Goal: Task Accomplishment & Management: Manage account settings

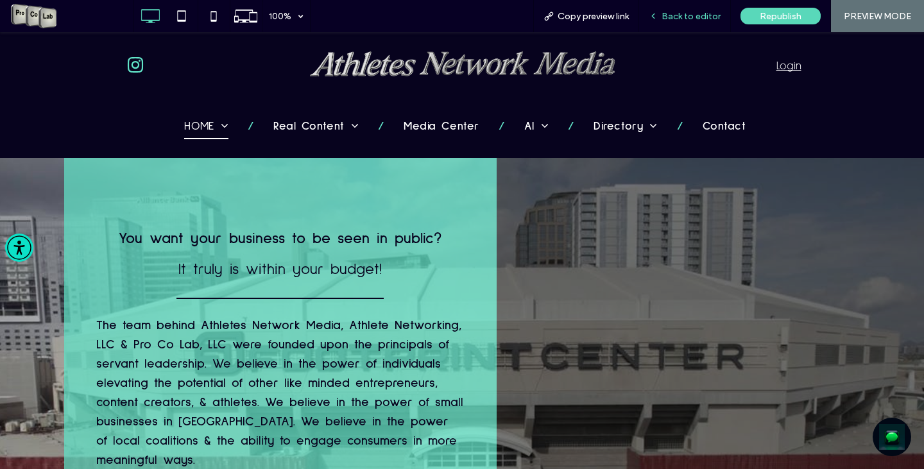
click at [674, 15] on span "Back to editor" at bounding box center [691, 16] width 59 height 11
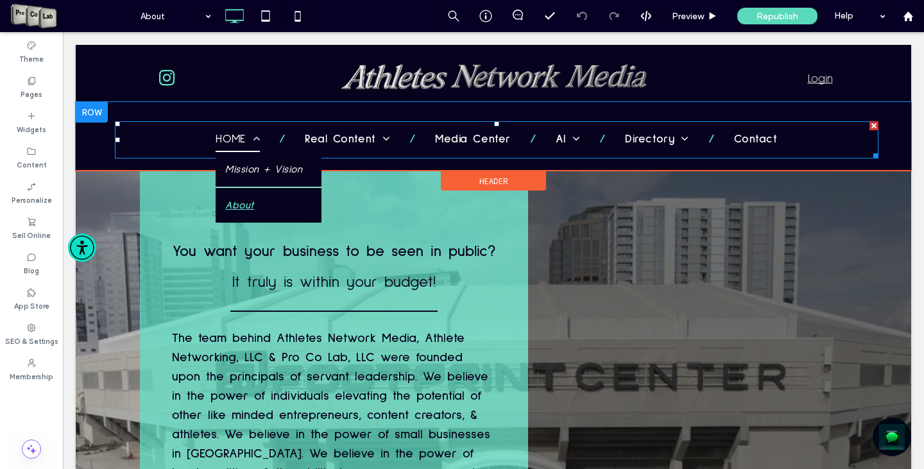
click at [228, 139] on span "HOME" at bounding box center [238, 140] width 44 height 24
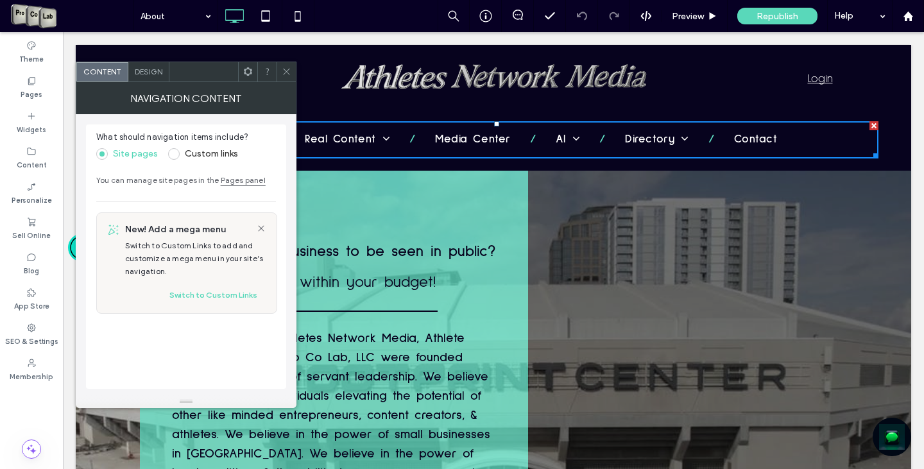
click at [287, 70] on icon at bounding box center [287, 72] width 10 height 10
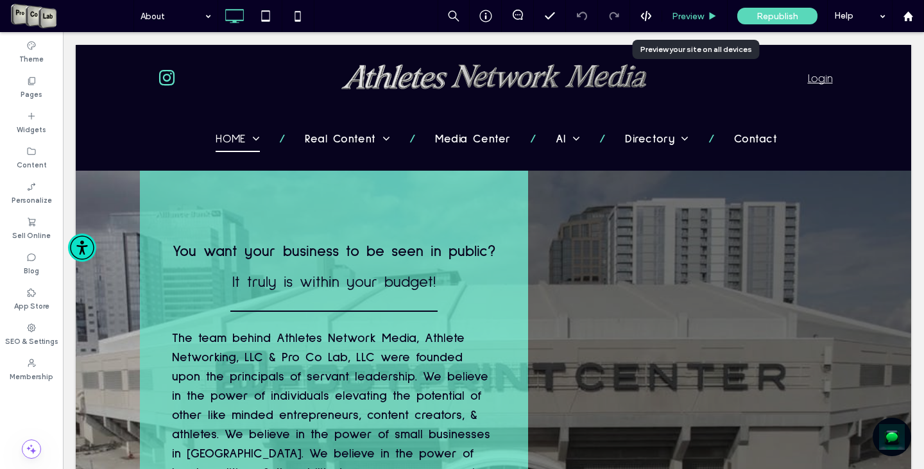
click at [683, 9] on div "Preview" at bounding box center [694, 16] width 65 height 32
click at [678, 19] on span "Preview" at bounding box center [688, 16] width 32 height 11
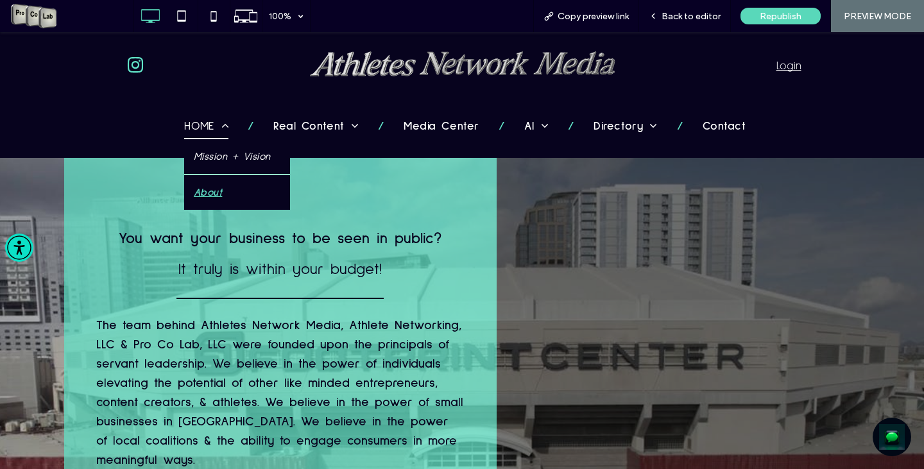
click at [203, 131] on span "HOME" at bounding box center [206, 127] width 44 height 24
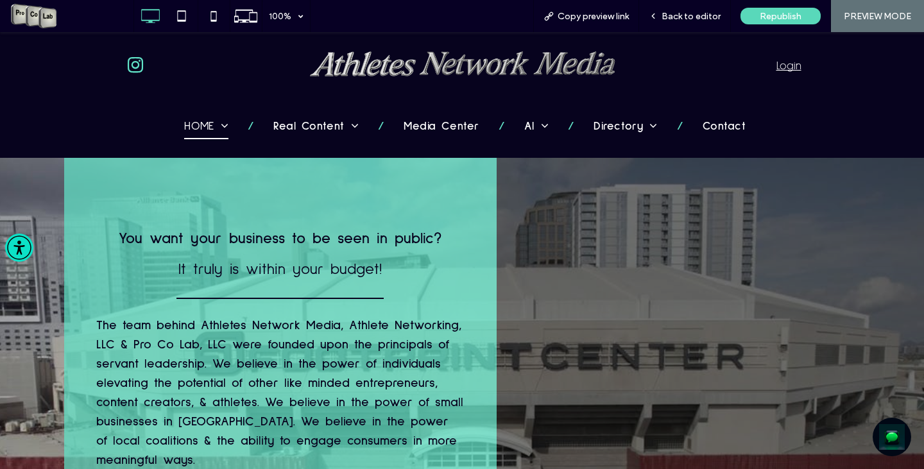
click at [694, 17] on span "Back to editor" at bounding box center [691, 16] width 59 height 11
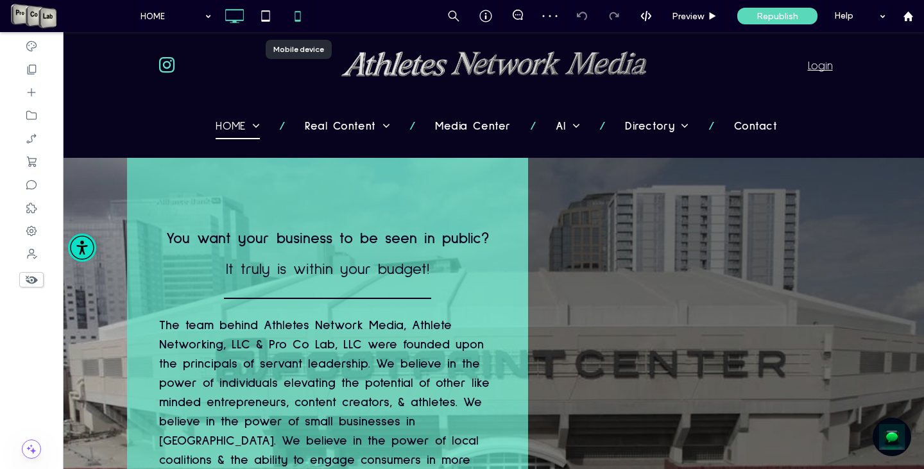
click at [300, 17] on use at bounding box center [298, 16] width 6 height 10
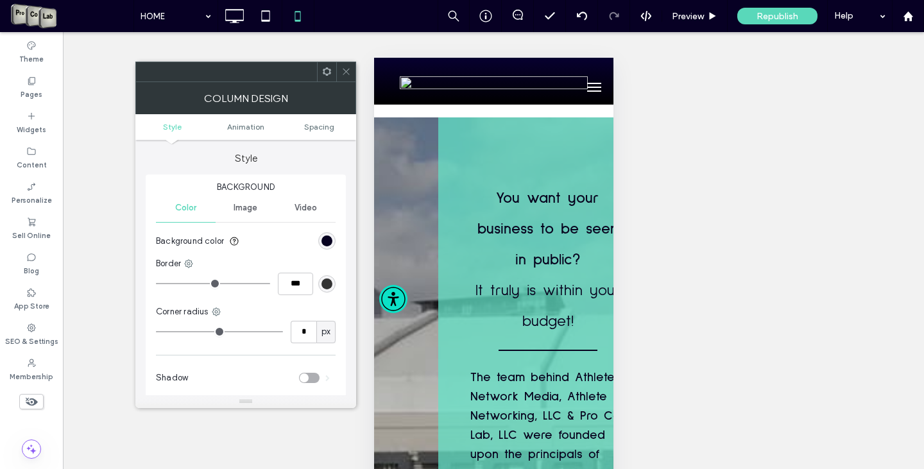
click at [347, 75] on icon at bounding box center [346, 72] width 10 height 10
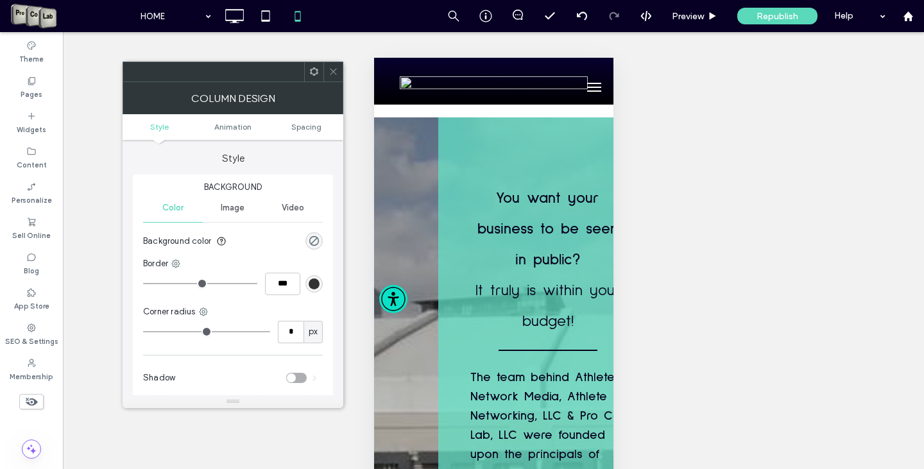
click at [327, 67] on div at bounding box center [332, 71] width 19 height 19
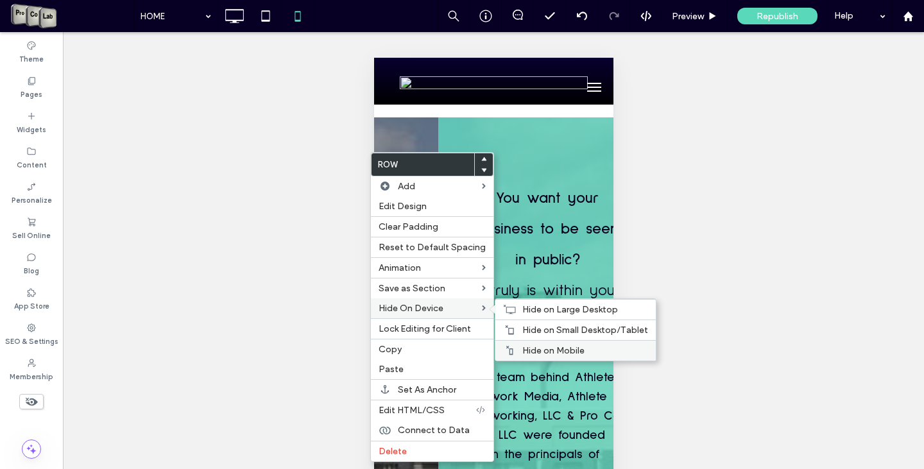
click at [549, 347] on span "Hide on Mobile" at bounding box center [553, 350] width 62 height 11
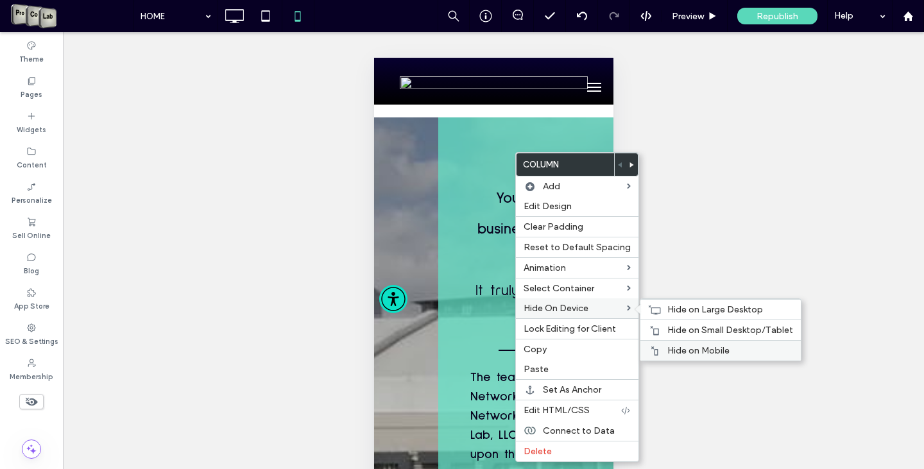
click at [694, 348] on span "Hide on Mobile" at bounding box center [698, 350] width 62 height 11
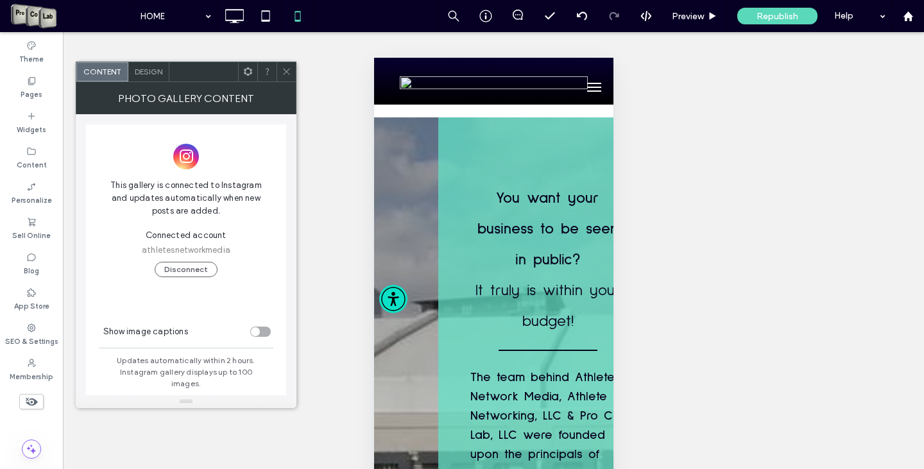
click at [267, 334] on div "toggle" at bounding box center [260, 332] width 21 height 10
click at [150, 72] on span "Design" at bounding box center [149, 72] width 28 height 10
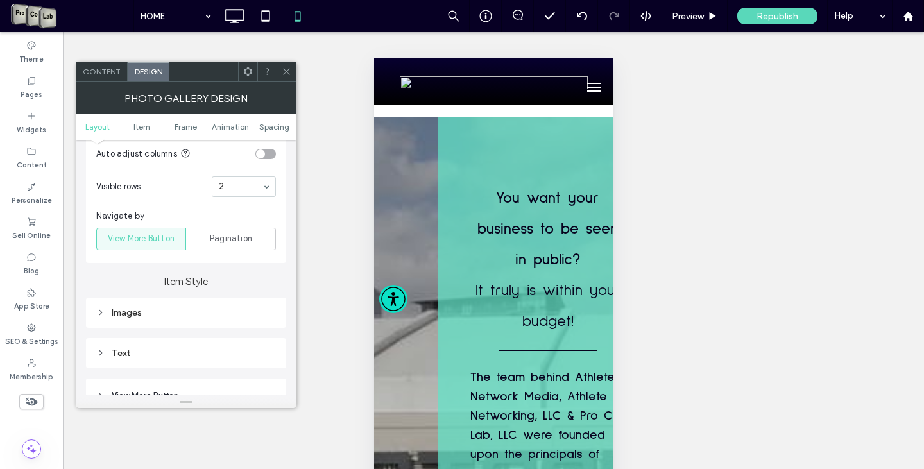
scroll to position [578, 0]
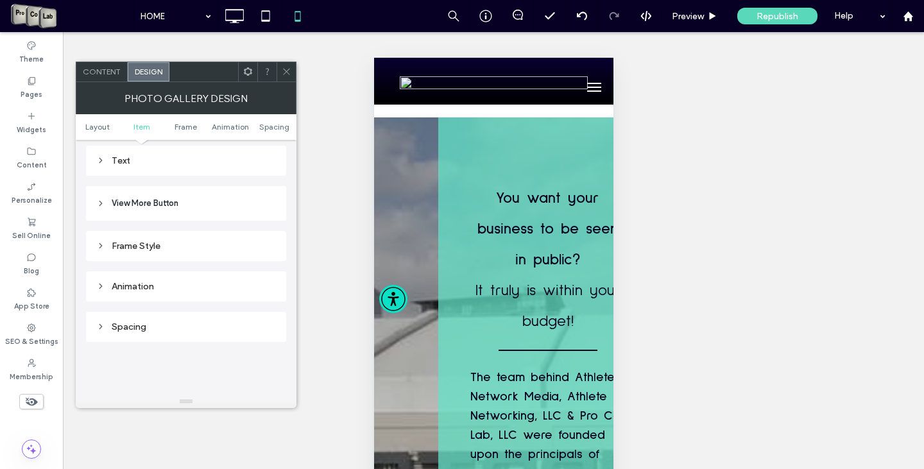
click at [132, 162] on div "Text" at bounding box center [186, 160] width 180 height 11
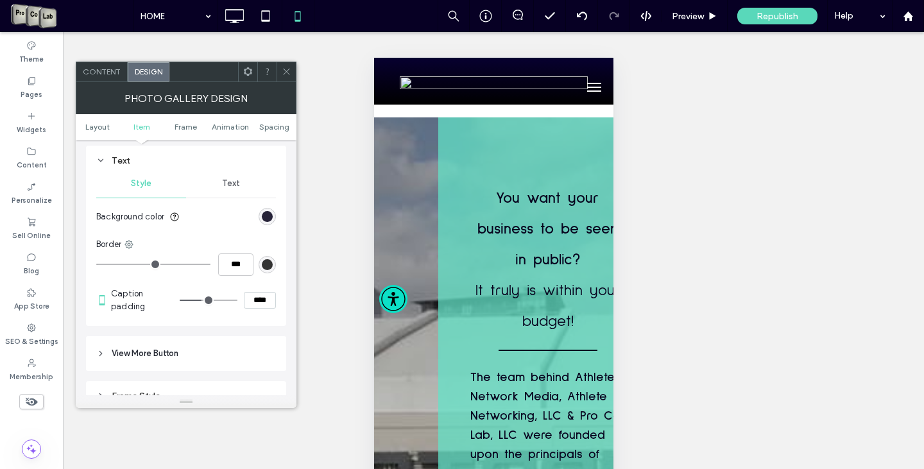
click at [268, 218] on div "rgb(7, 3, 28)" at bounding box center [267, 216] width 11 height 11
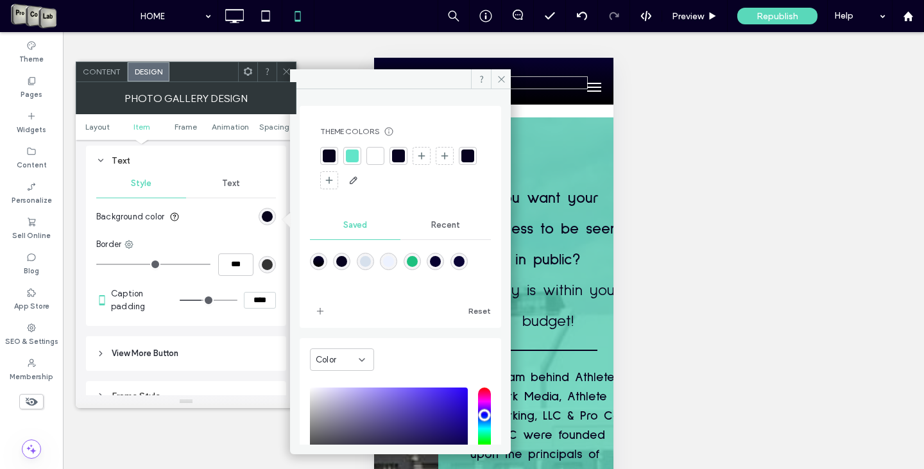
click at [381, 155] on div at bounding box center [375, 156] width 13 height 13
click at [504, 78] on icon at bounding box center [502, 79] width 10 height 10
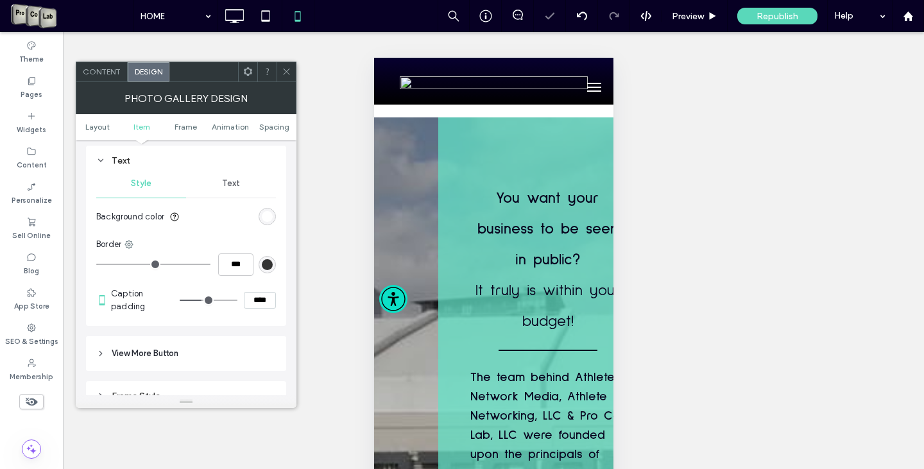
click at [284, 72] on icon at bounding box center [287, 72] width 10 height 10
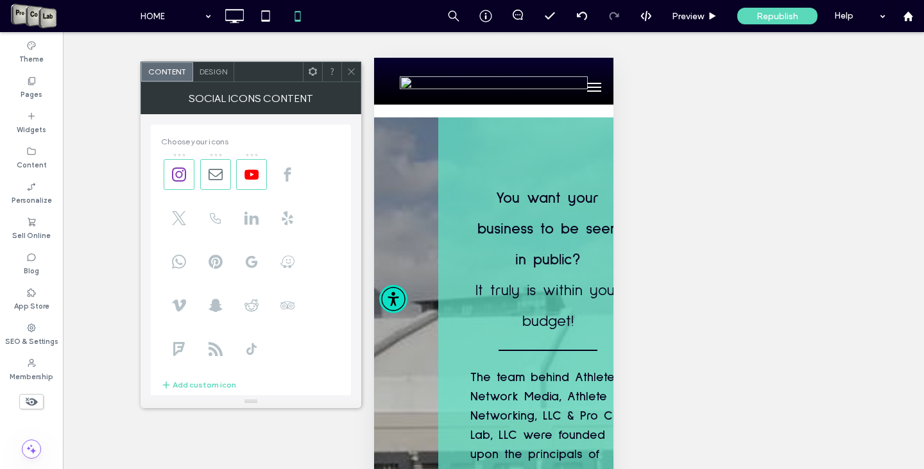
click at [219, 71] on span "Design" at bounding box center [214, 72] width 28 height 10
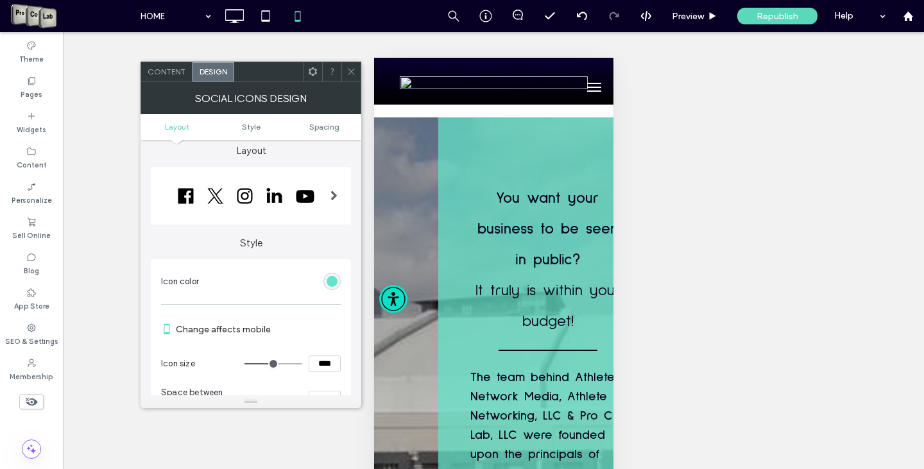
scroll to position [0, 0]
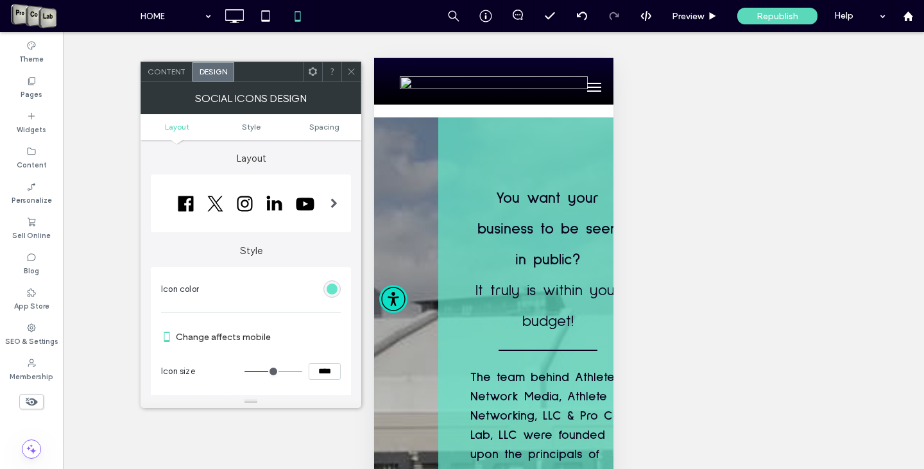
click at [168, 65] on div "Content" at bounding box center [166, 71] width 51 height 19
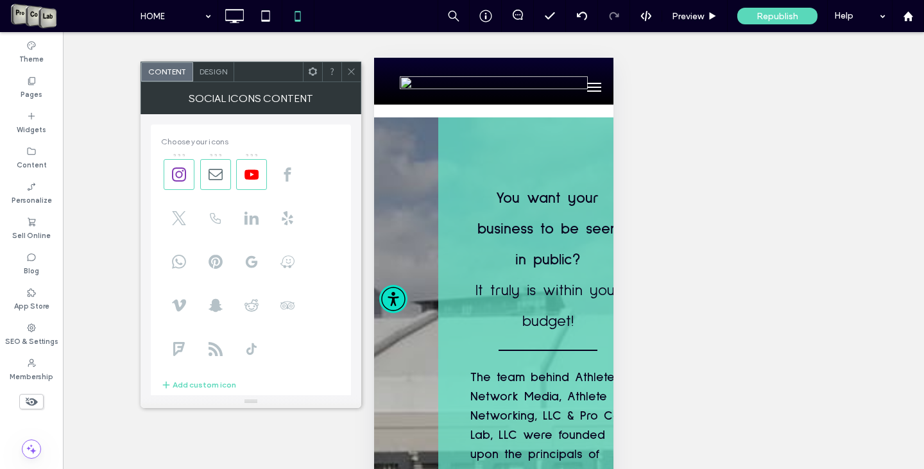
scroll to position [128, 0]
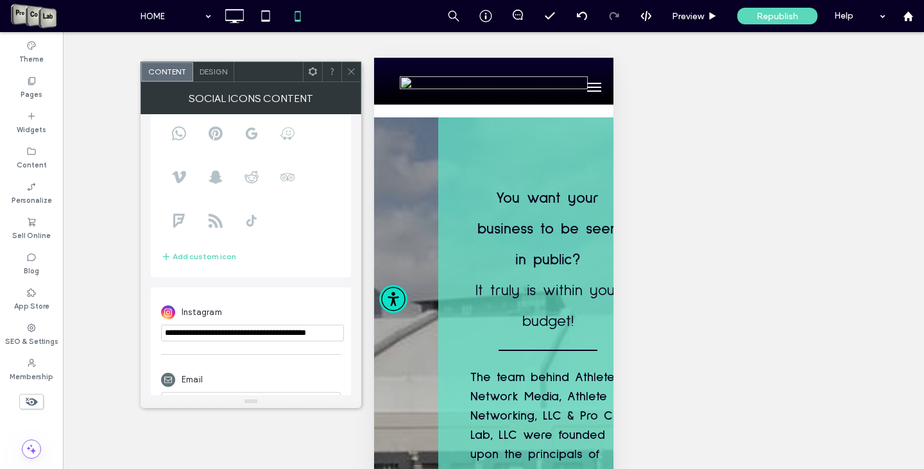
click at [314, 332] on input "**********" at bounding box center [252, 333] width 183 height 17
click at [306, 335] on input "**********" at bounding box center [252, 333] width 183 height 17
drag, startPoint x: 334, startPoint y: 334, endPoint x: 346, endPoint y: 333, distance: 12.2
click at [346, 333] on div "**********" at bounding box center [251, 390] width 200 height 207
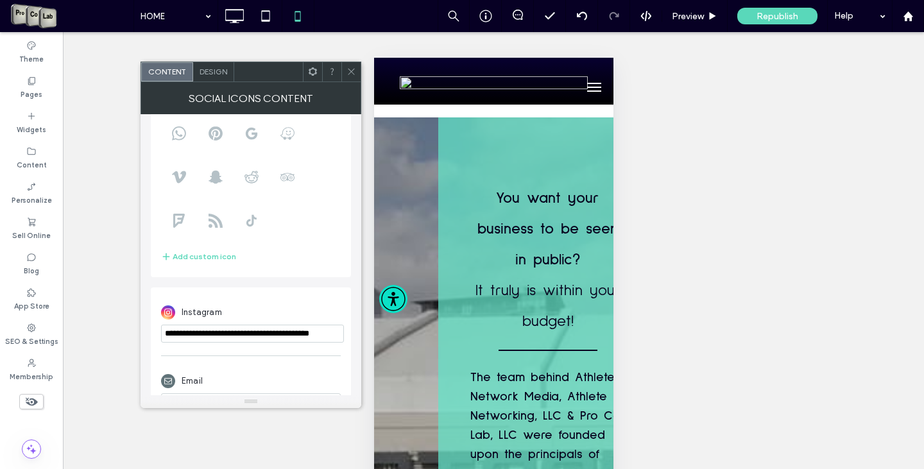
click at [336, 334] on input "**********" at bounding box center [252, 334] width 183 height 18
click at [337, 336] on input "**********" at bounding box center [252, 334] width 183 height 18
drag, startPoint x: 337, startPoint y: 335, endPoint x: 323, endPoint y: 333, distance: 13.6
click at [323, 333] on input "**********" at bounding box center [252, 334] width 183 height 18
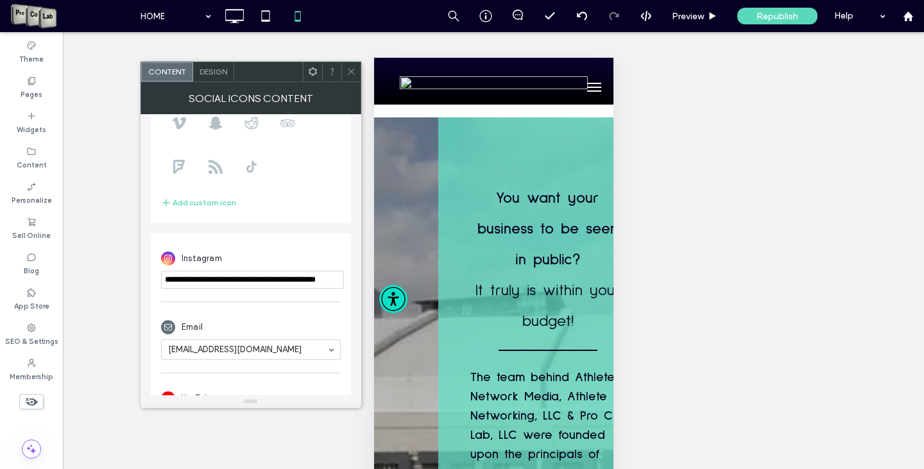
scroll to position [228, 0]
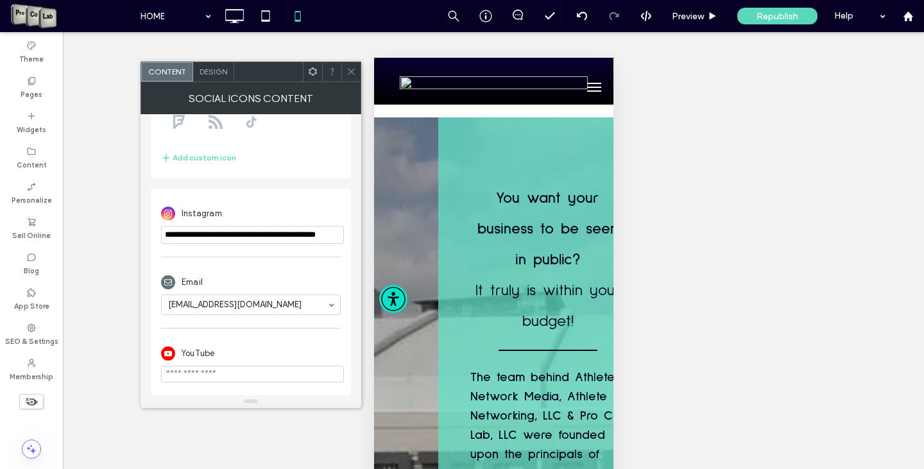
type input "**********"
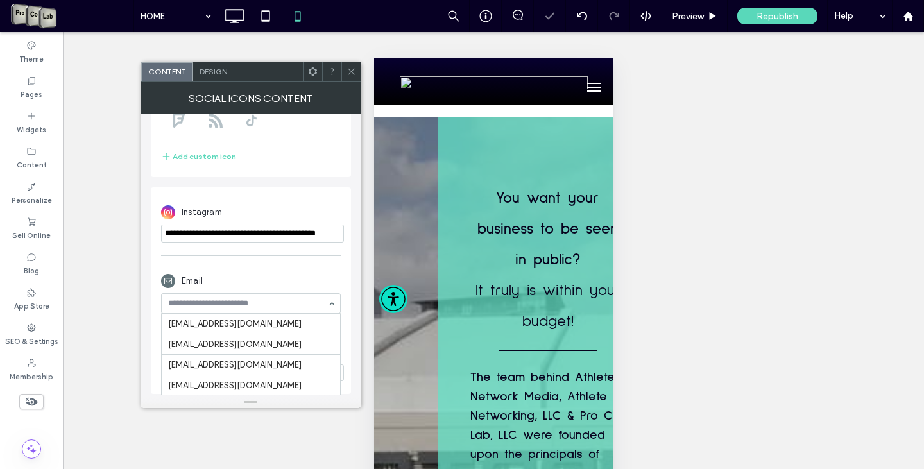
scroll to position [21, 0]
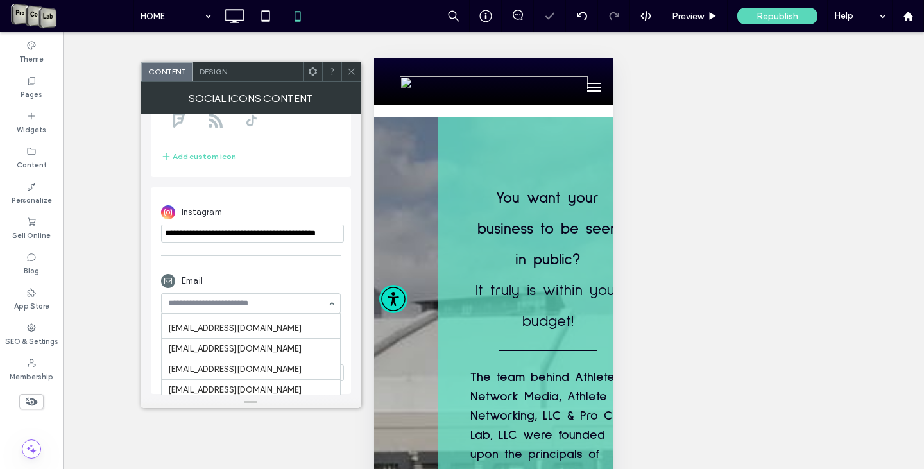
click at [301, 270] on div "Email" at bounding box center [251, 281] width 180 height 24
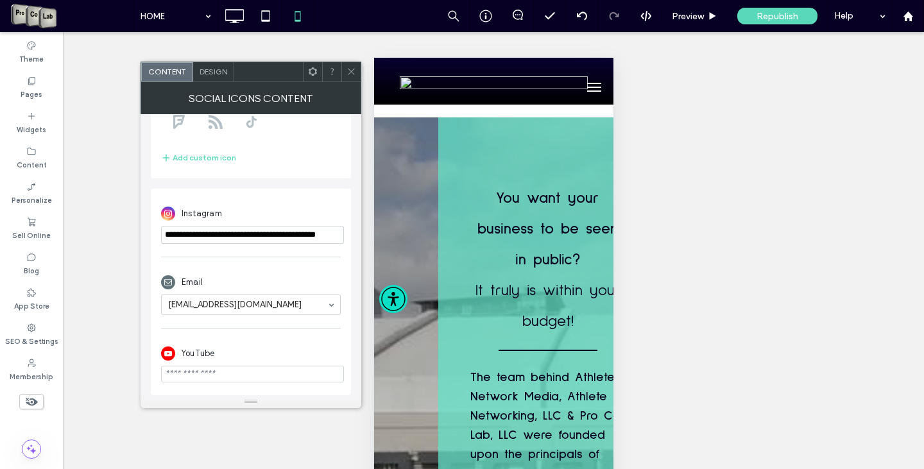
click at [219, 77] on div "Design" at bounding box center [213, 71] width 41 height 19
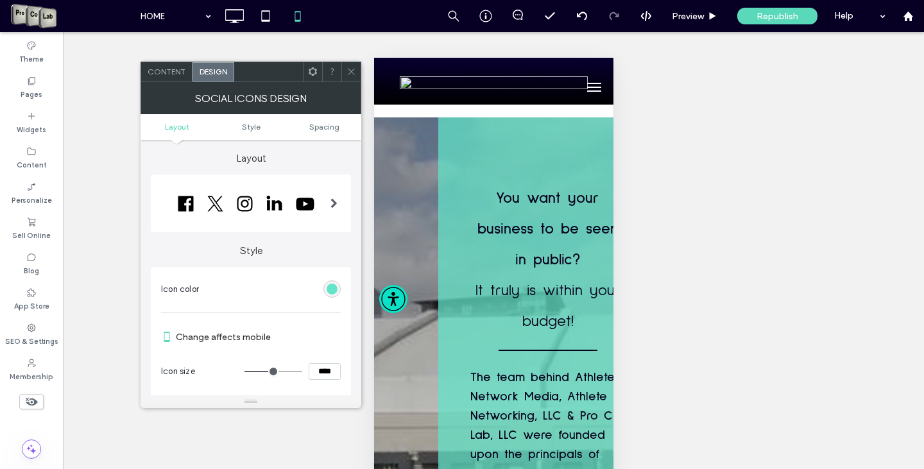
click at [168, 76] on span "Content" at bounding box center [167, 72] width 38 height 10
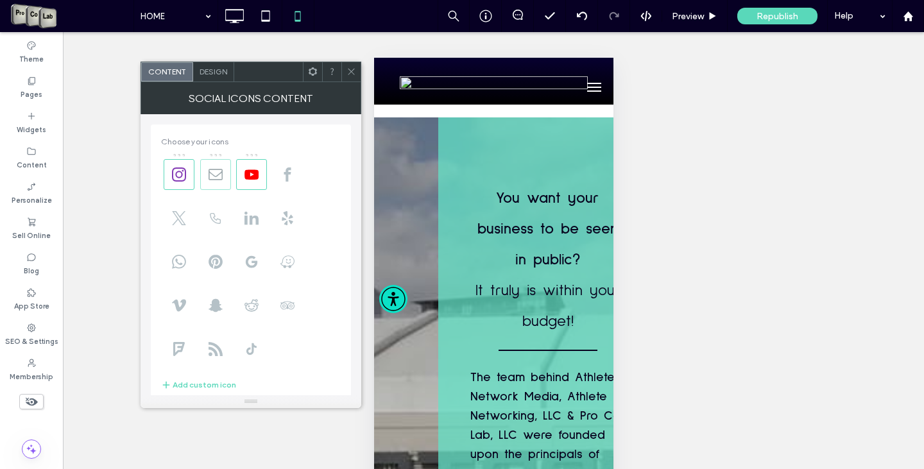
click at [219, 174] on use at bounding box center [216, 174] width 14 height 11
click at [246, 172] on use at bounding box center [251, 174] width 14 height 10
click at [350, 73] on use at bounding box center [351, 72] width 6 height 6
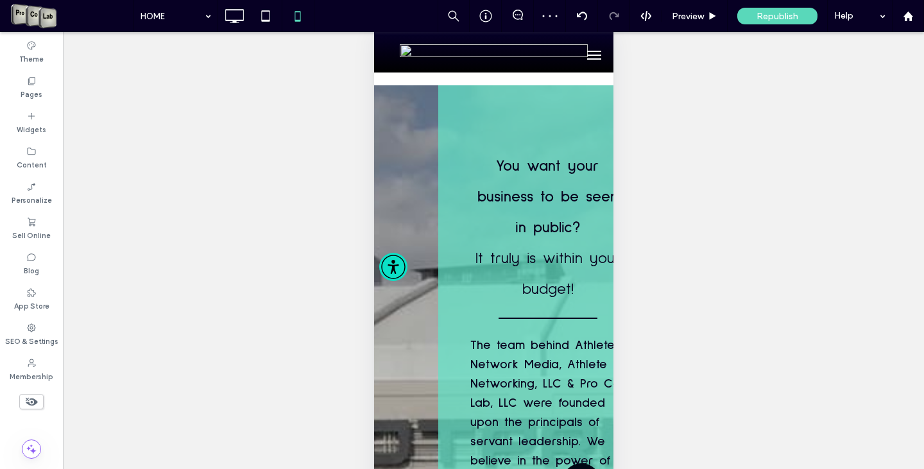
scroll to position [62, 0]
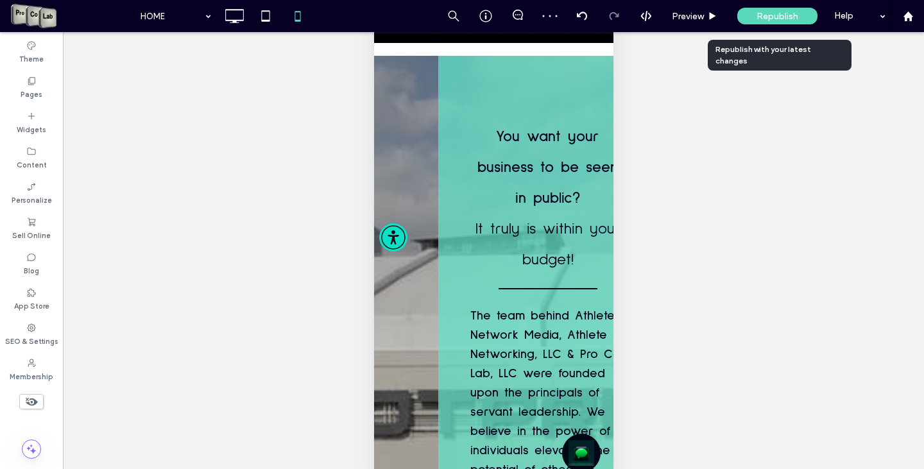
click at [784, 20] on span "Republish" at bounding box center [778, 16] width 42 height 11
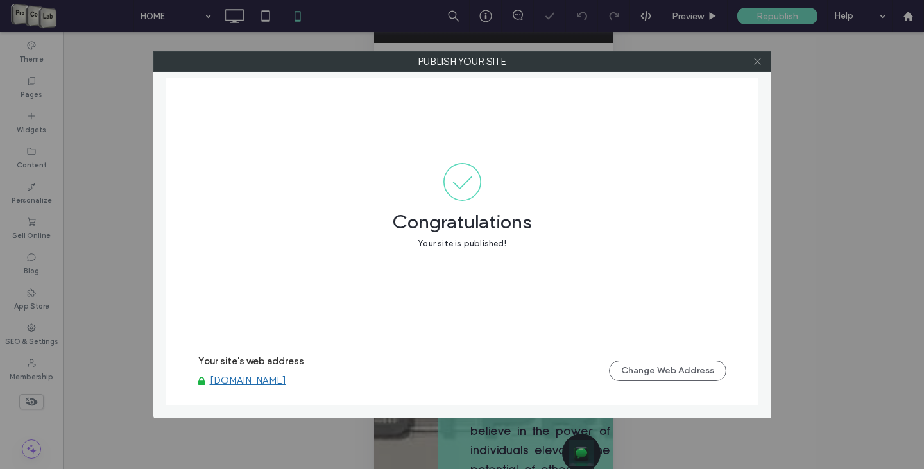
click at [758, 62] on use at bounding box center [757, 61] width 6 height 6
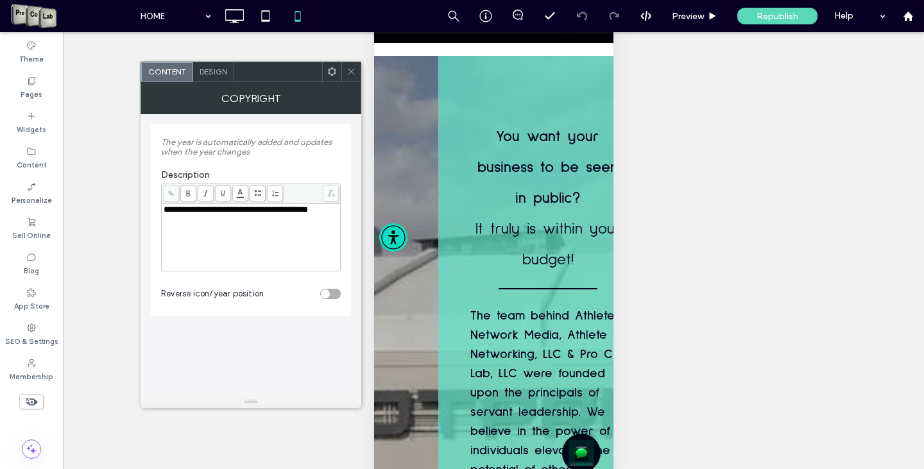
click at [214, 69] on span "Design" at bounding box center [214, 72] width 28 height 10
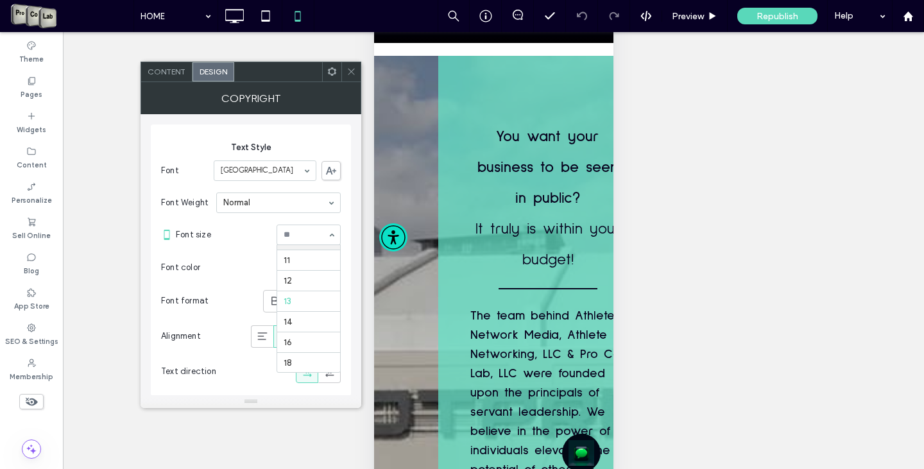
scroll to position [42, 0]
click at [350, 69] on icon at bounding box center [352, 72] width 10 height 10
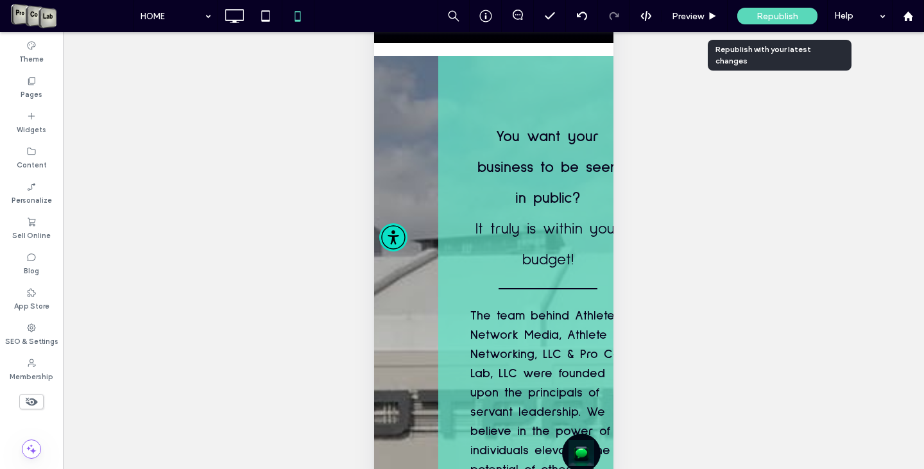
click at [753, 21] on div "Republish" at bounding box center [777, 16] width 80 height 17
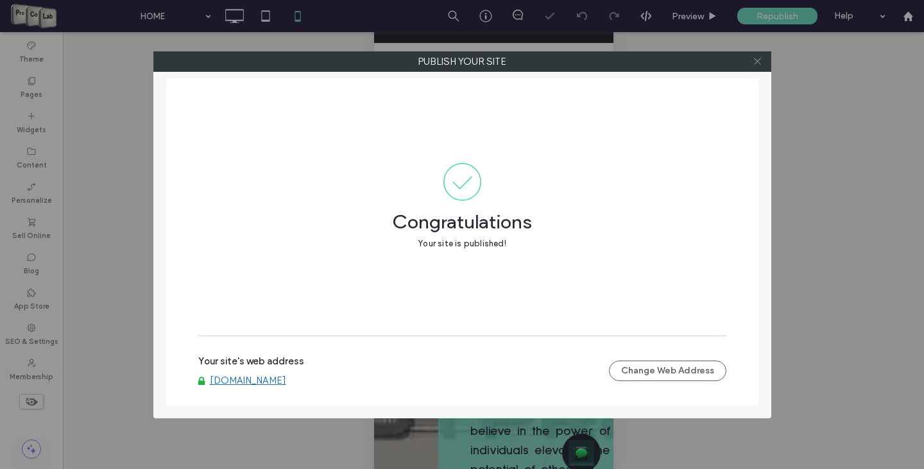
click at [761, 62] on icon at bounding box center [758, 61] width 10 height 10
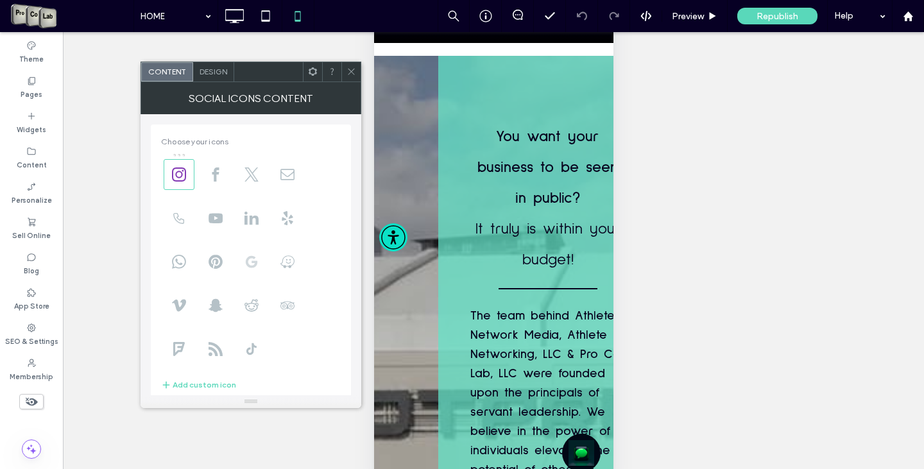
scroll to position [89, 0]
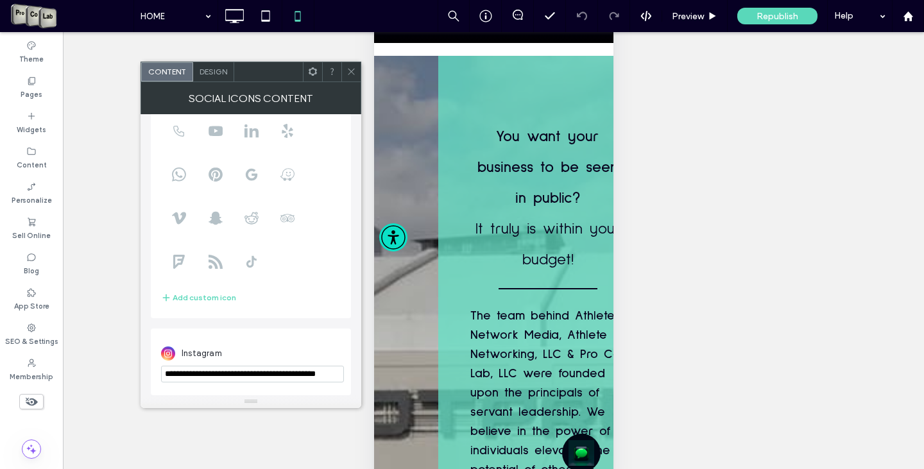
click at [357, 69] on div at bounding box center [350, 71] width 19 height 19
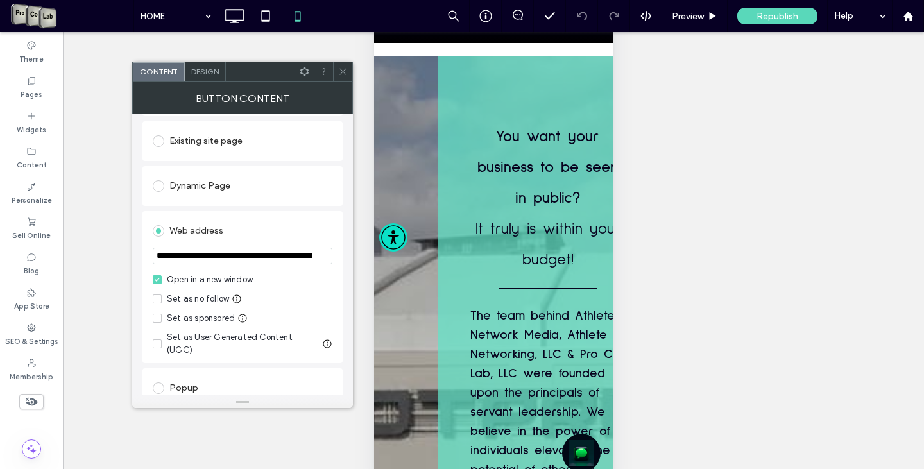
scroll to position [193, 0]
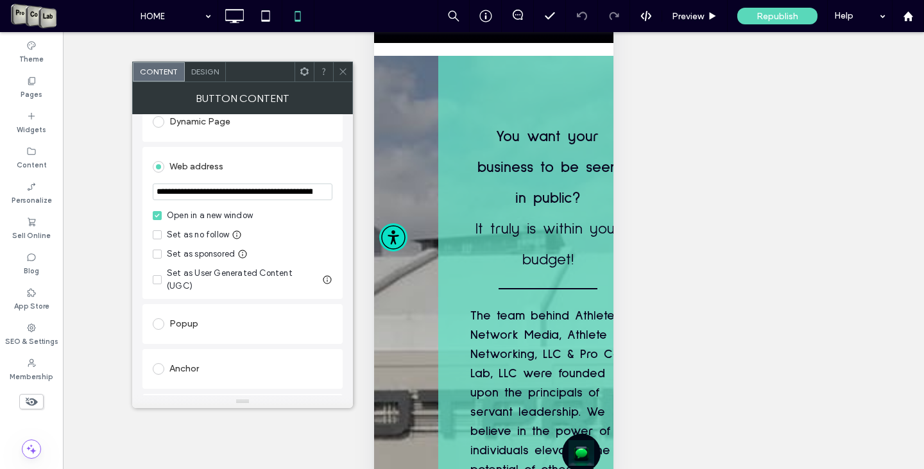
click at [344, 74] on icon at bounding box center [343, 72] width 10 height 10
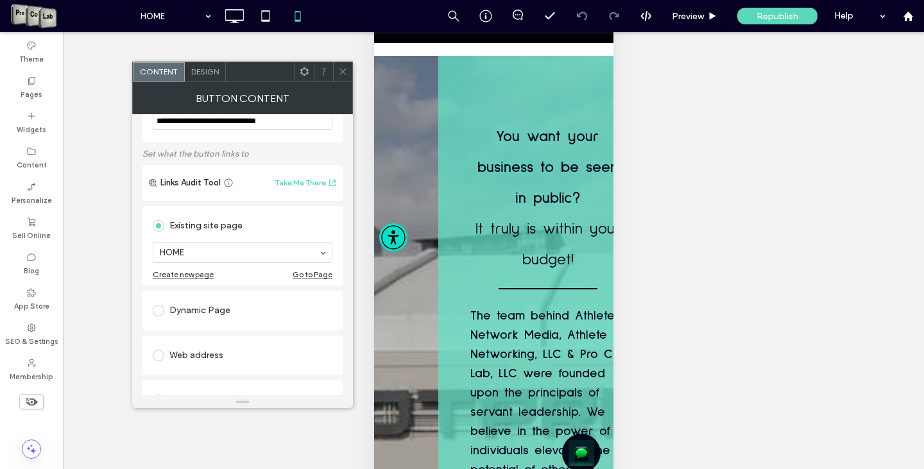
scroll to position [64, 0]
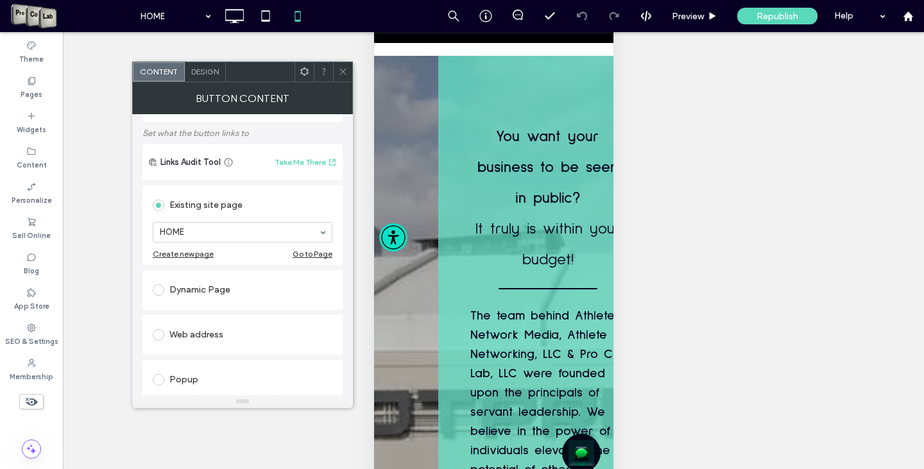
click at [160, 334] on span at bounding box center [159, 335] width 12 height 12
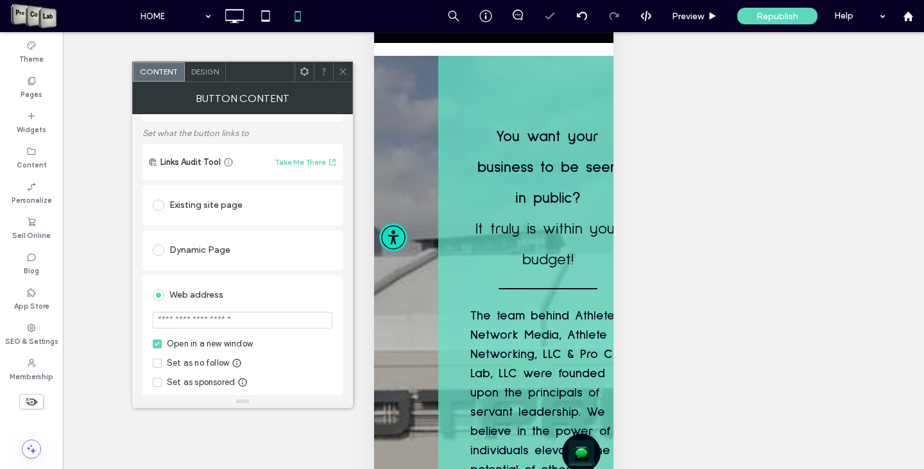
click at [340, 80] on span at bounding box center [343, 71] width 10 height 19
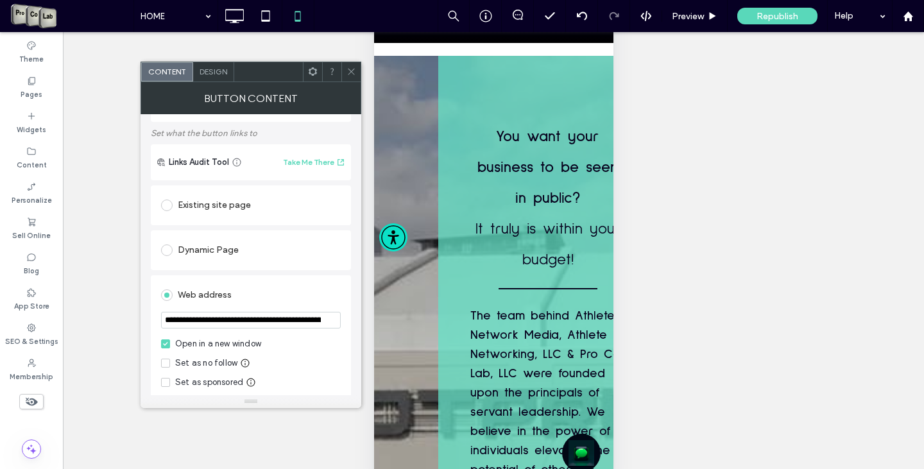
click at [239, 322] on input "**********" at bounding box center [251, 320] width 180 height 17
click at [351, 75] on icon at bounding box center [352, 72] width 10 height 10
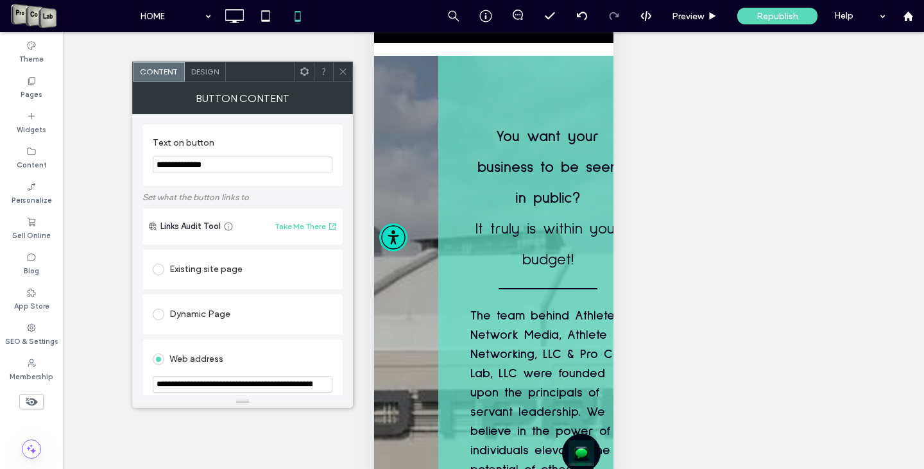
click at [343, 73] on icon at bounding box center [343, 72] width 10 height 10
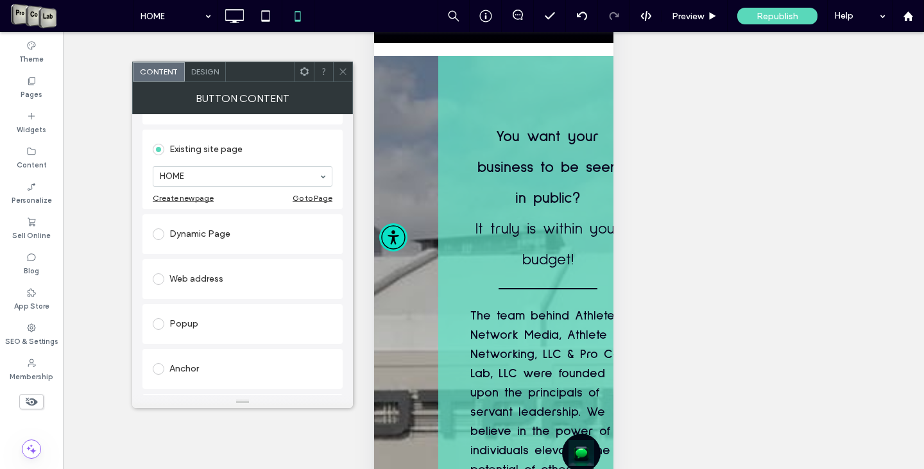
scroll to position [128, 0]
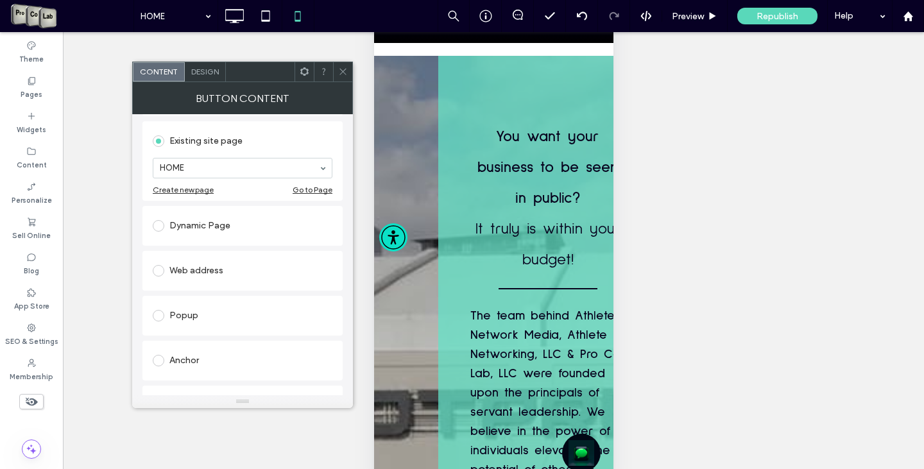
click at [161, 266] on span at bounding box center [161, 270] width 17 height 11
click at [162, 275] on span at bounding box center [159, 271] width 12 height 12
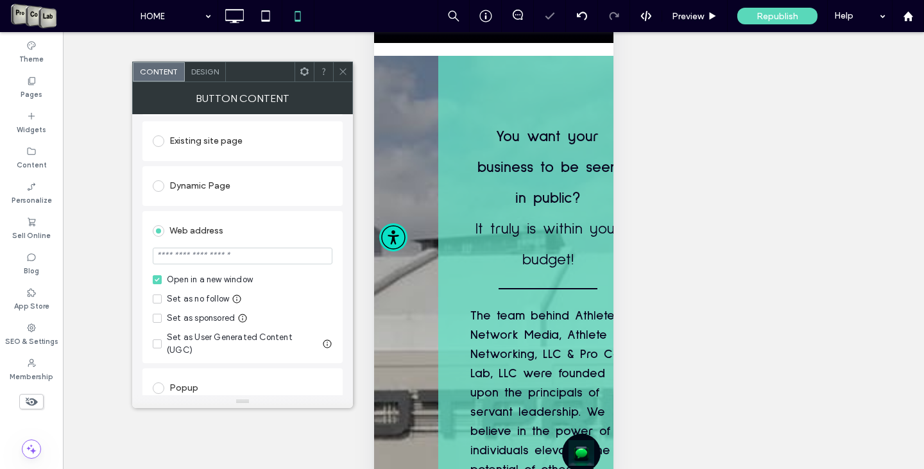
click at [178, 255] on input "url" at bounding box center [243, 256] width 180 height 17
paste input "**********"
type input "**********"
click at [345, 76] on icon at bounding box center [343, 72] width 10 height 10
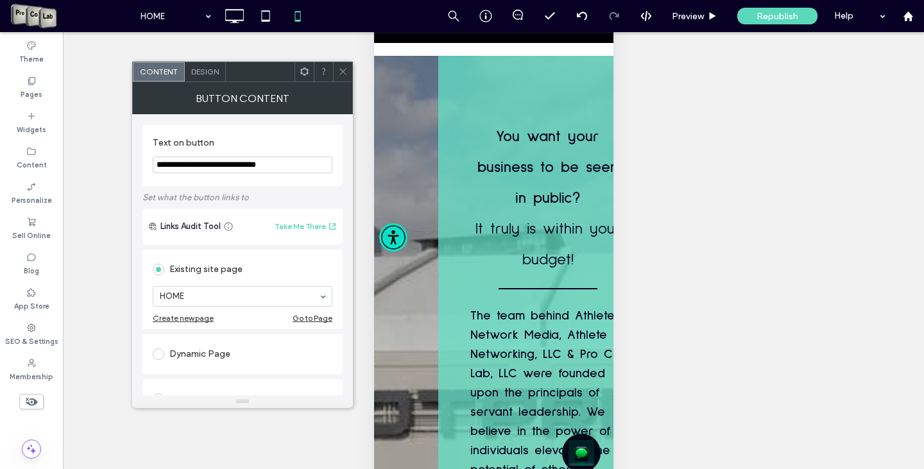
scroll to position [128, 0]
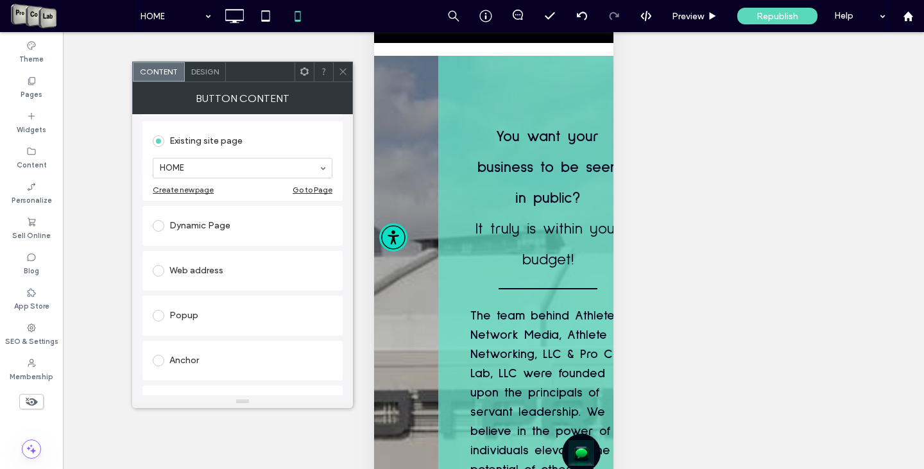
click at [157, 270] on span at bounding box center [159, 271] width 12 height 12
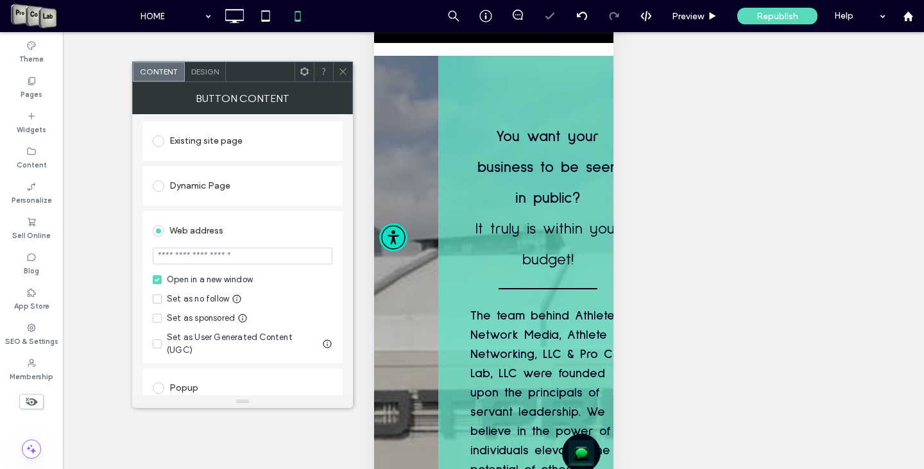
click at [191, 253] on input "url" at bounding box center [243, 256] width 180 height 17
paste input "**********"
type input "**********"
click at [345, 70] on icon at bounding box center [343, 72] width 10 height 10
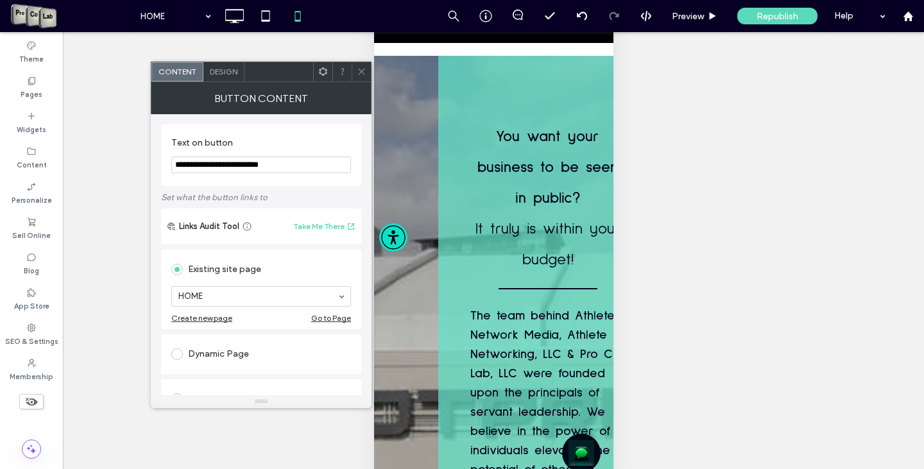
scroll to position [193, 0]
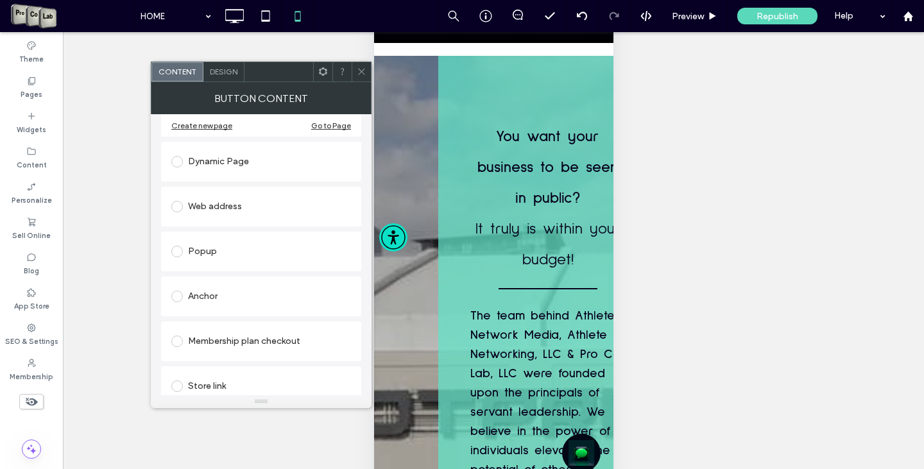
click at [179, 209] on span at bounding box center [177, 207] width 12 height 12
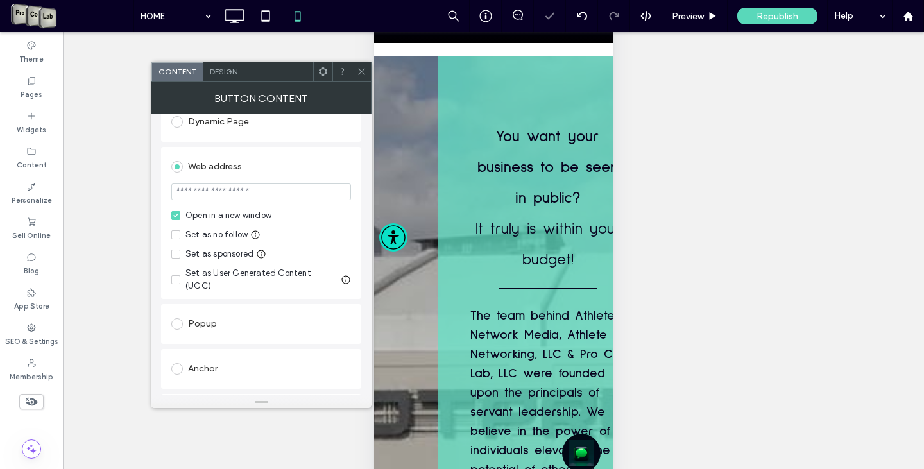
click at [218, 194] on input "url" at bounding box center [261, 192] width 180 height 17
paste input "**********"
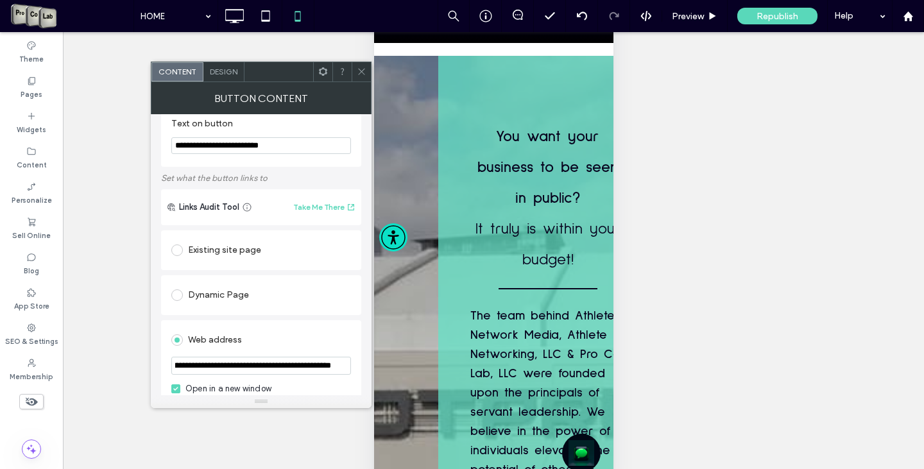
scroll to position [0, 0]
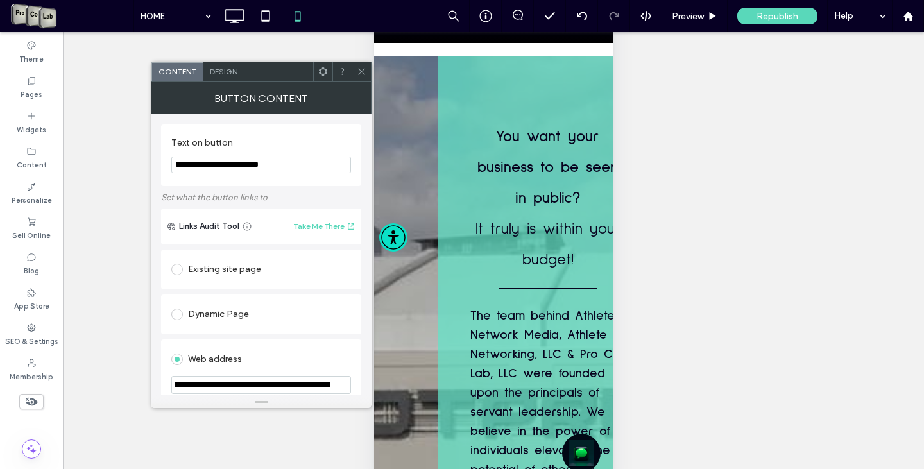
type input "**********"
click at [361, 74] on icon at bounding box center [362, 72] width 10 height 10
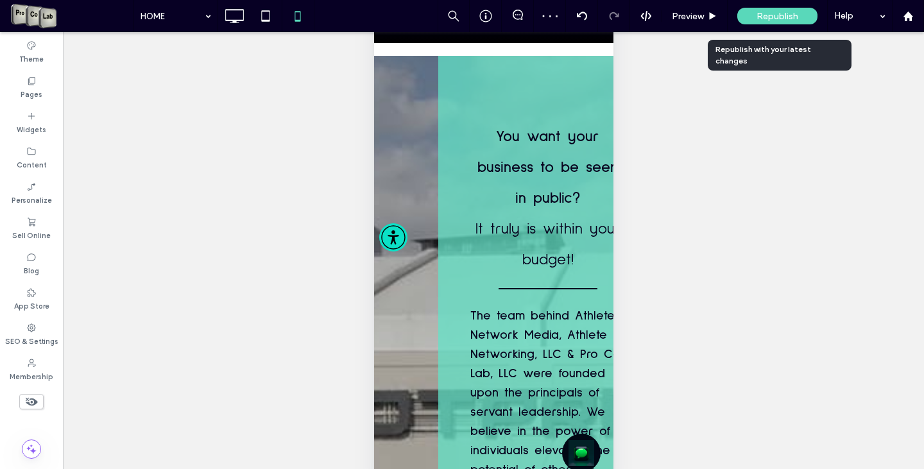
click at [787, 14] on span "Republish" at bounding box center [778, 16] width 42 height 11
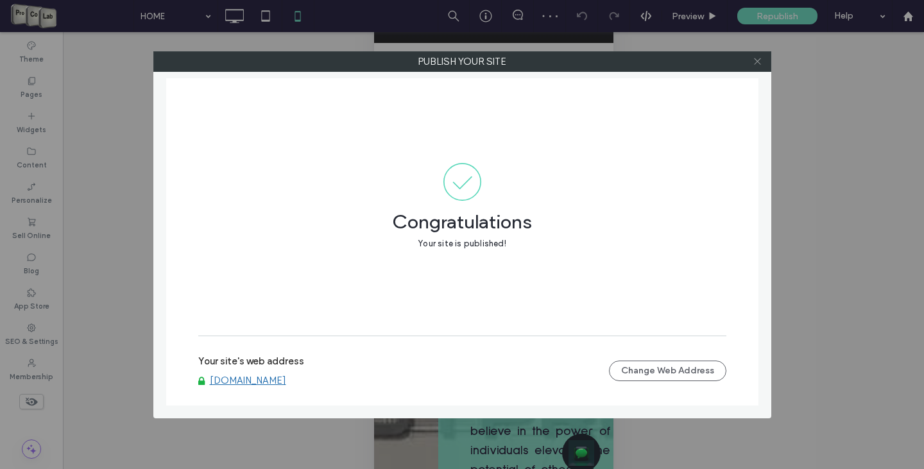
click at [759, 60] on icon at bounding box center [758, 61] width 10 height 10
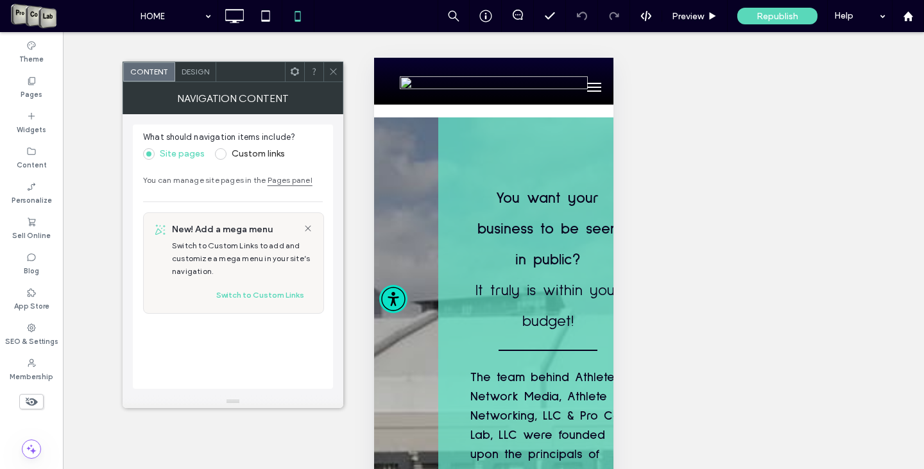
click at [330, 67] on icon at bounding box center [334, 72] width 10 height 10
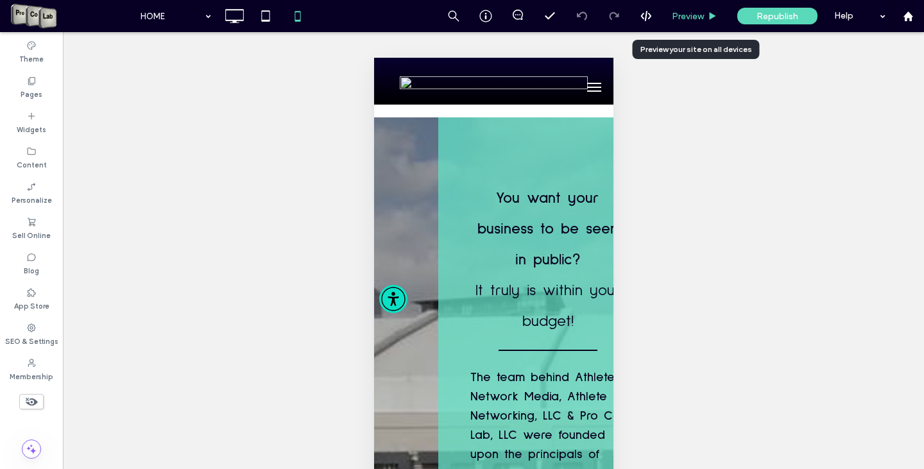
click at [711, 22] on div "Preview" at bounding box center [694, 16] width 65 height 32
click at [695, 15] on span "Preview" at bounding box center [688, 16] width 32 height 11
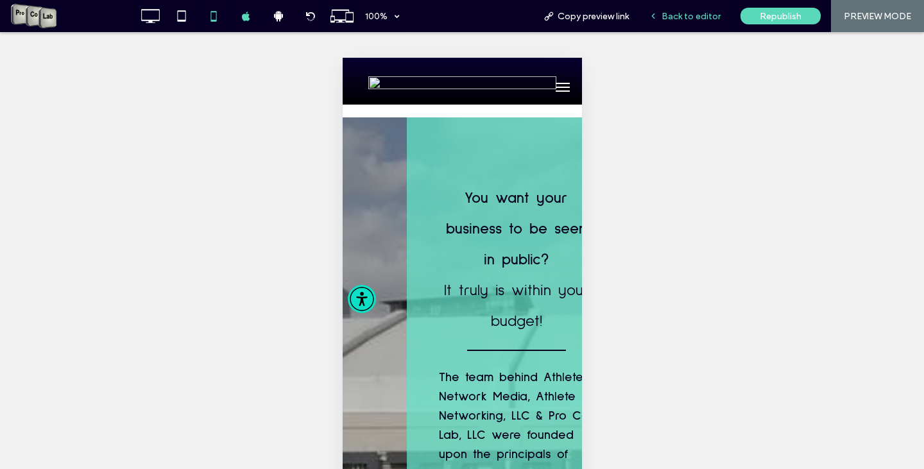
click at [689, 16] on span "Back to editor" at bounding box center [691, 16] width 59 height 11
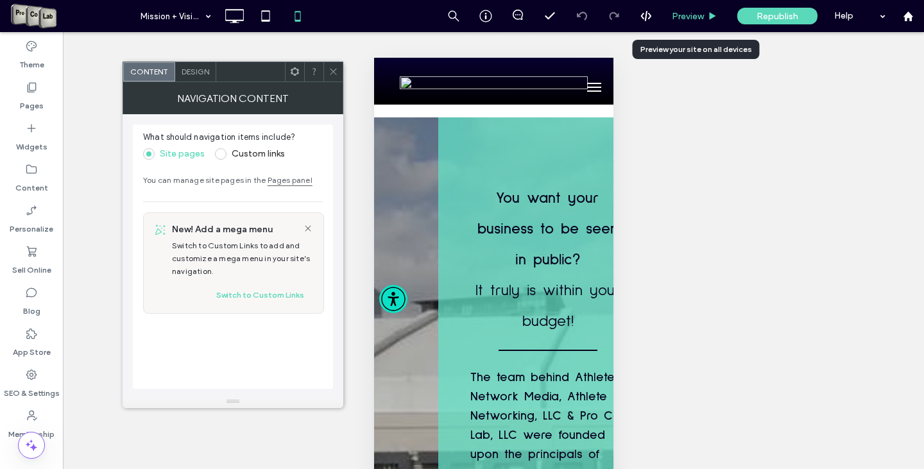
drag, startPoint x: 710, startPoint y: 8, endPoint x: 690, endPoint y: 12, distance: 19.6
click at [704, 9] on div "Preview" at bounding box center [694, 16] width 65 height 32
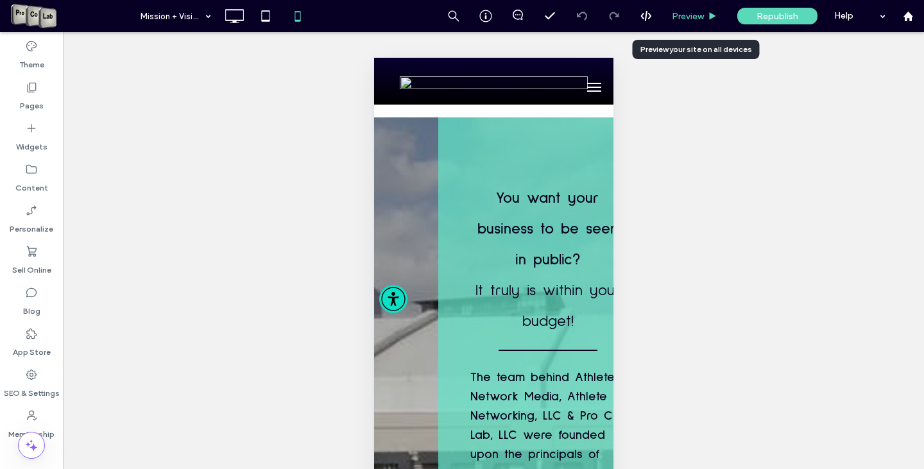
click at [690, 12] on span "Preview" at bounding box center [688, 16] width 32 height 11
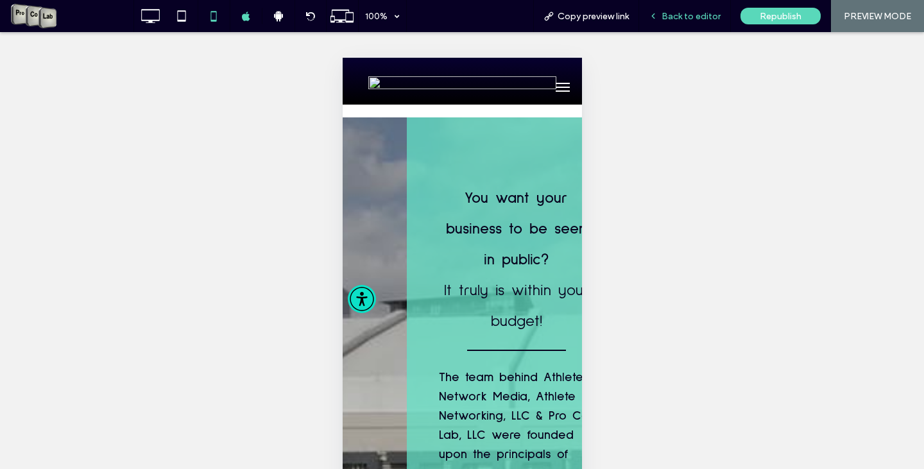
click at [699, 15] on span "Back to editor" at bounding box center [691, 16] width 59 height 11
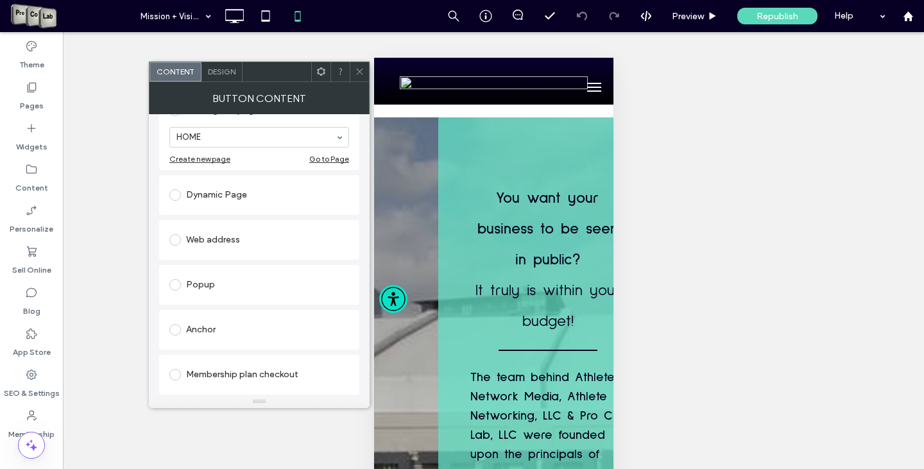
scroll to position [193, 0]
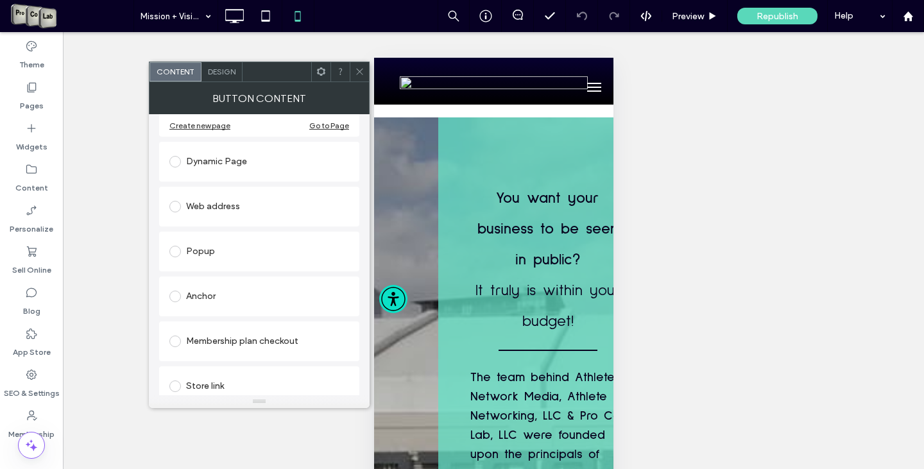
click at [172, 203] on span at bounding box center [175, 207] width 12 height 12
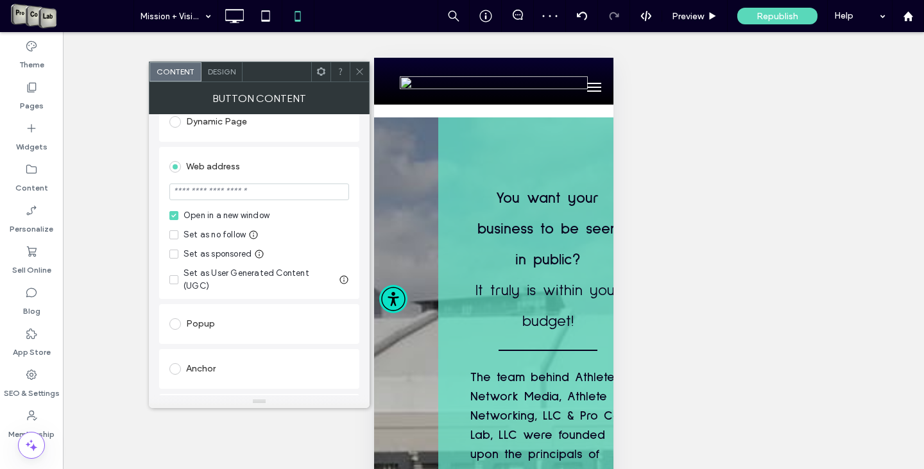
click at [244, 190] on input "url" at bounding box center [259, 192] width 180 height 17
paste input "**********"
type input "**********"
click at [359, 72] on icon at bounding box center [360, 72] width 10 height 10
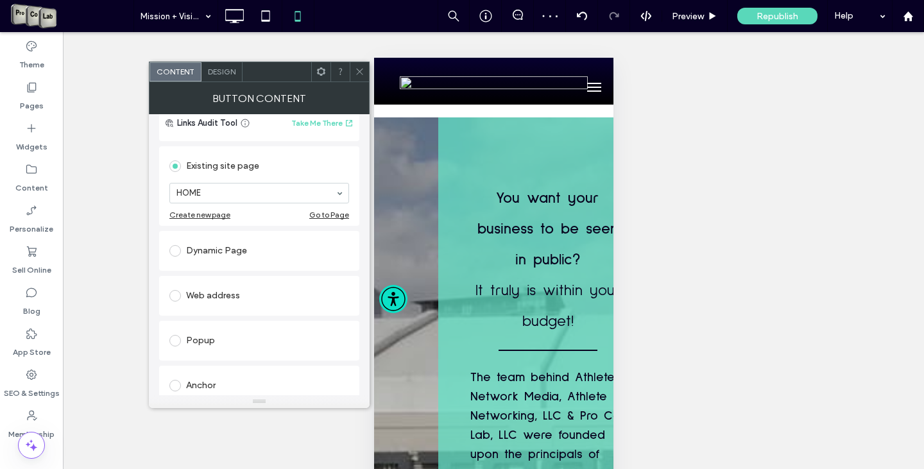
scroll to position [128, 0]
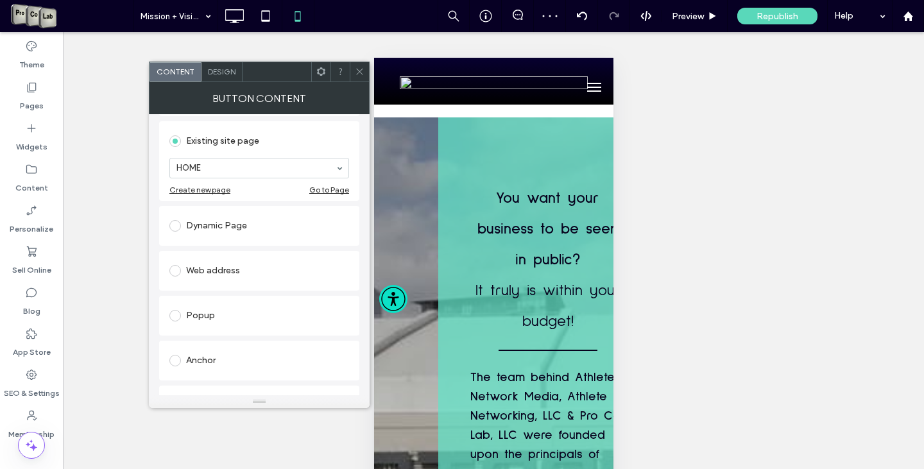
click at [175, 275] on span at bounding box center [175, 271] width 12 height 12
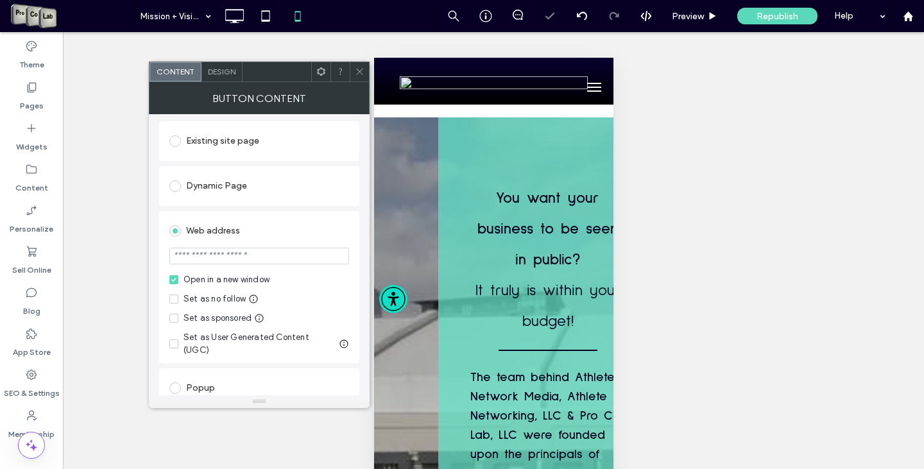
click at [221, 255] on input "url" at bounding box center [259, 256] width 180 height 17
paste input "**********"
type input "**********"
click at [355, 69] on icon at bounding box center [360, 72] width 10 height 10
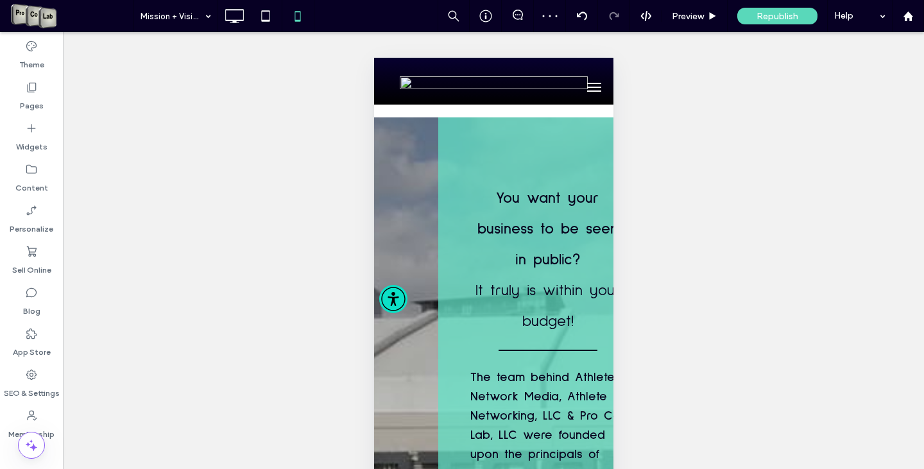
scroll to position [0, 0]
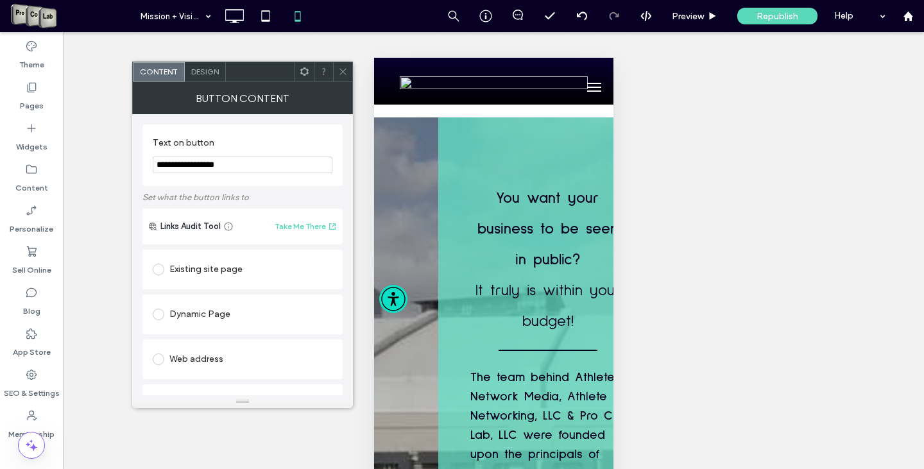
click at [166, 361] on label at bounding box center [161, 360] width 17 height 12
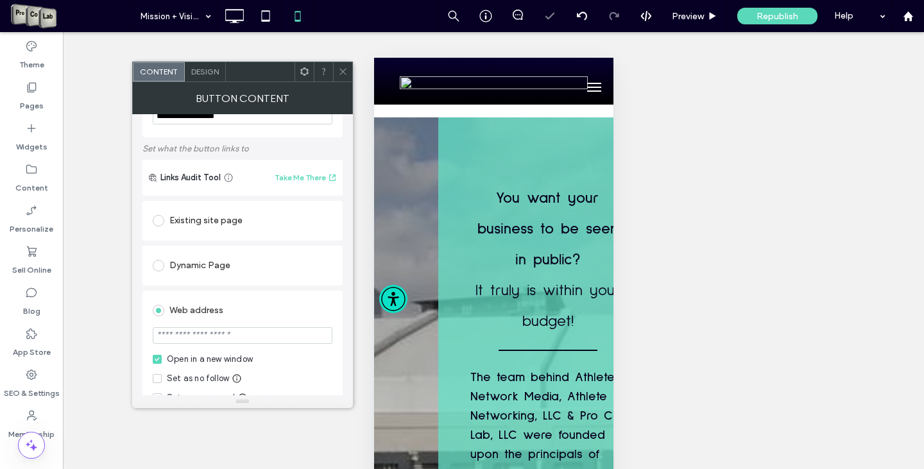
scroll to position [64, 0]
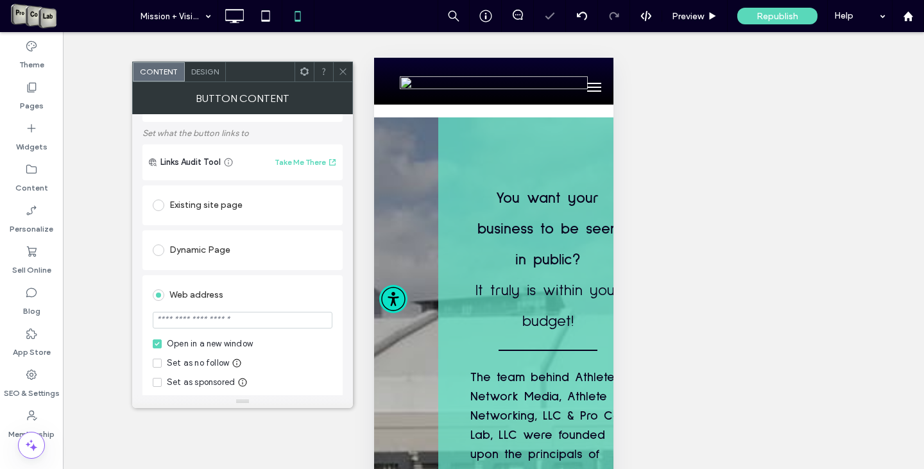
click at [182, 323] on input "url" at bounding box center [243, 320] width 180 height 17
paste input "**********"
type input "**********"
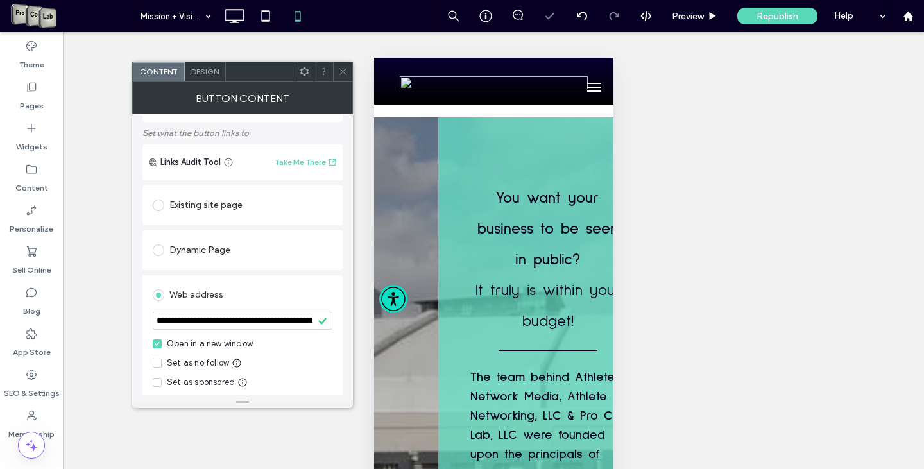
click at [343, 79] on span at bounding box center [343, 71] width 10 height 19
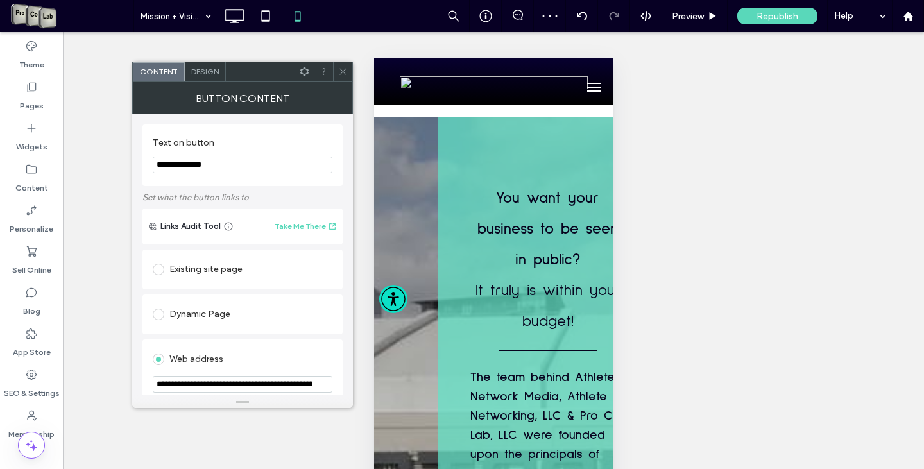
scroll to position [64, 0]
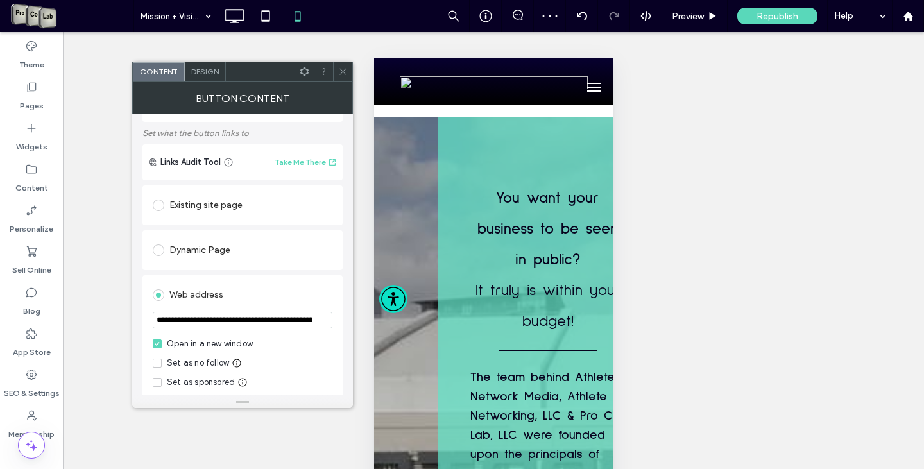
click at [338, 71] on icon at bounding box center [343, 72] width 10 height 10
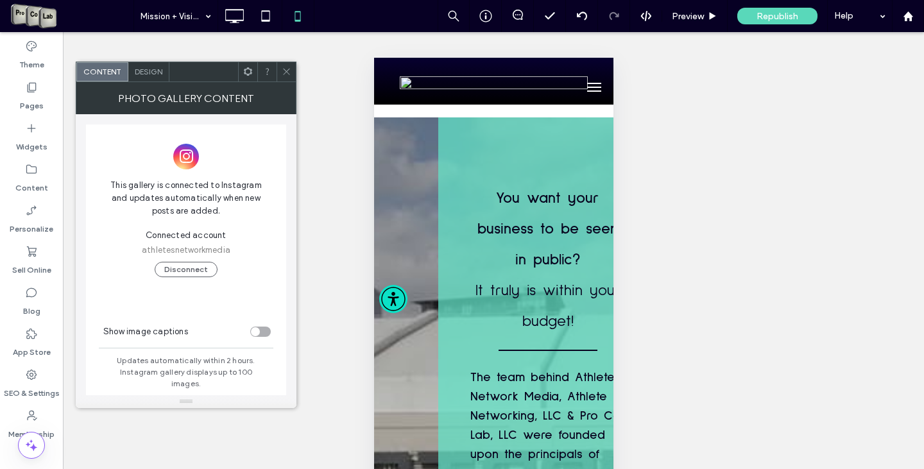
click at [268, 330] on div "toggle" at bounding box center [260, 332] width 21 height 10
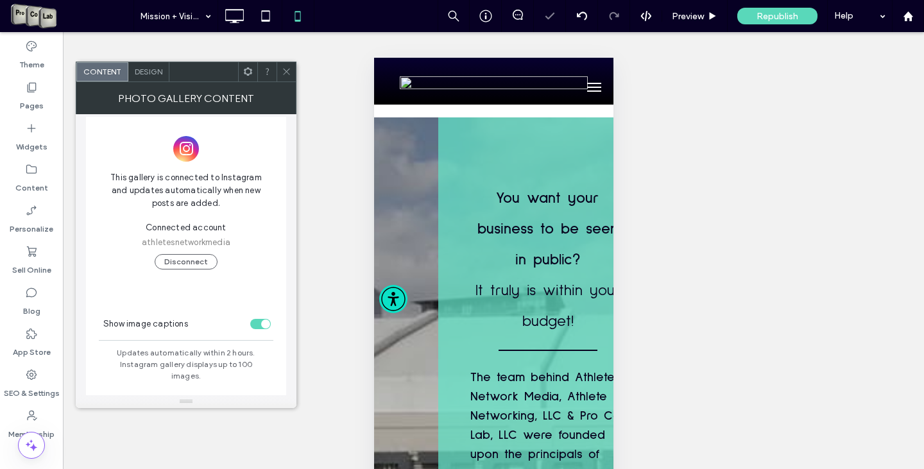
scroll to position [13, 0]
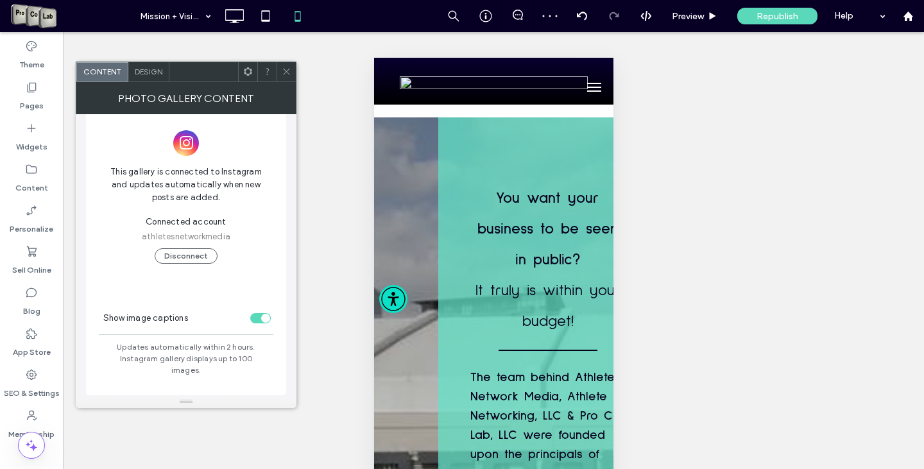
click at [148, 71] on span "Design" at bounding box center [149, 72] width 28 height 10
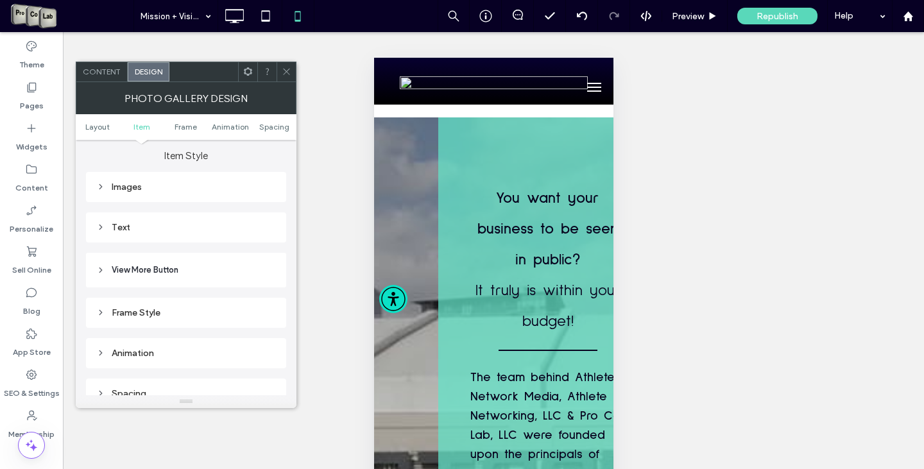
scroll to position [513, 0]
click at [124, 225] on div "Text" at bounding box center [186, 224] width 180 height 11
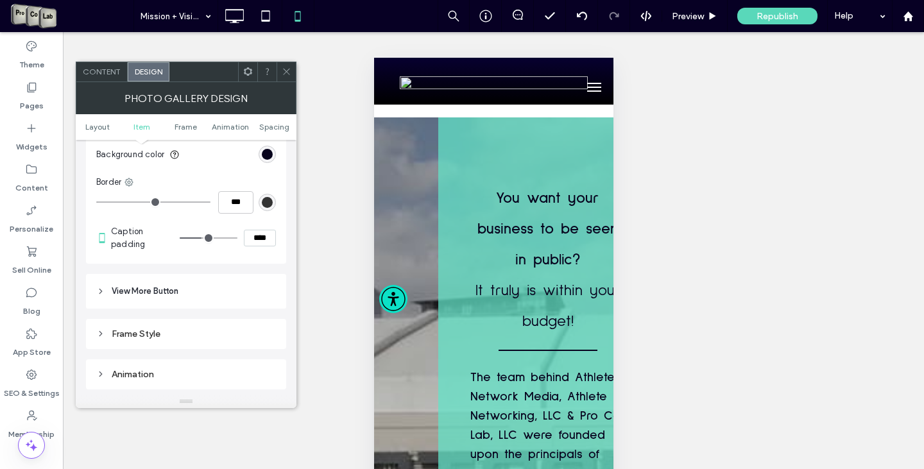
scroll to position [642, 0]
click at [268, 142] on section "Background color" at bounding box center [186, 153] width 180 height 32
click at [268, 153] on div "rgb(7, 3, 28)" at bounding box center [267, 152] width 11 height 11
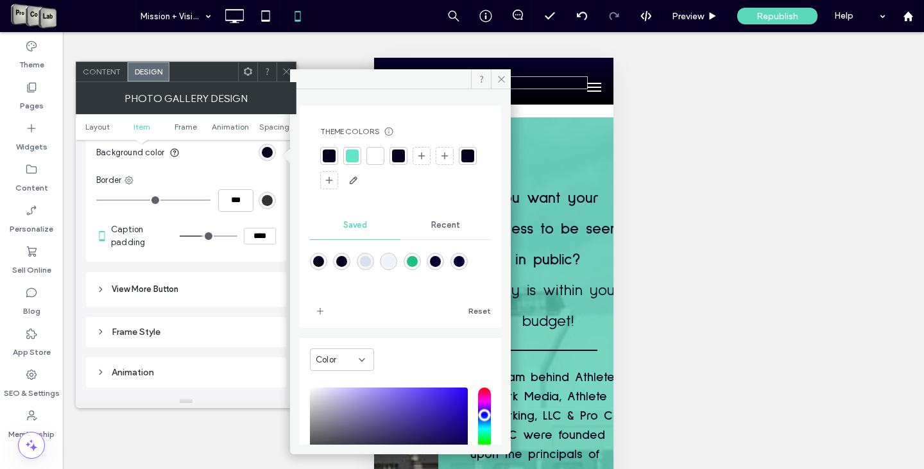
click at [379, 166] on div at bounding box center [400, 169] width 160 height 44
click at [376, 157] on div at bounding box center [375, 156] width 13 height 13
click at [505, 77] on icon at bounding box center [502, 79] width 10 height 10
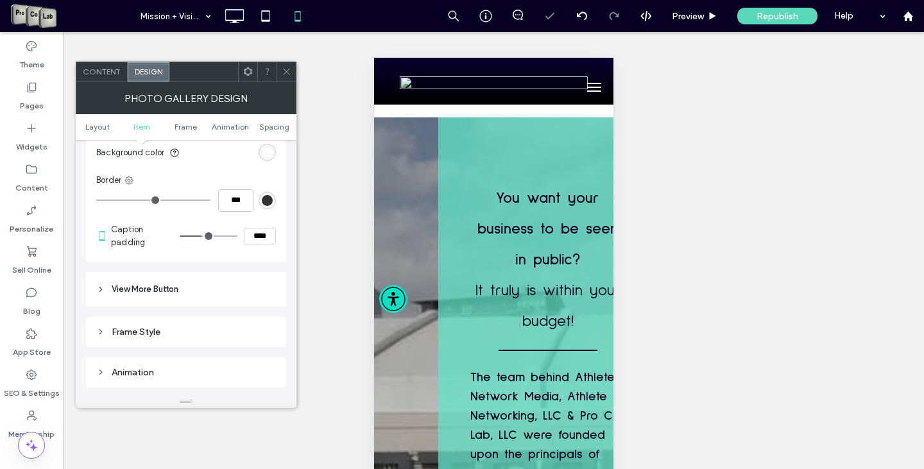
scroll to position [62, 0]
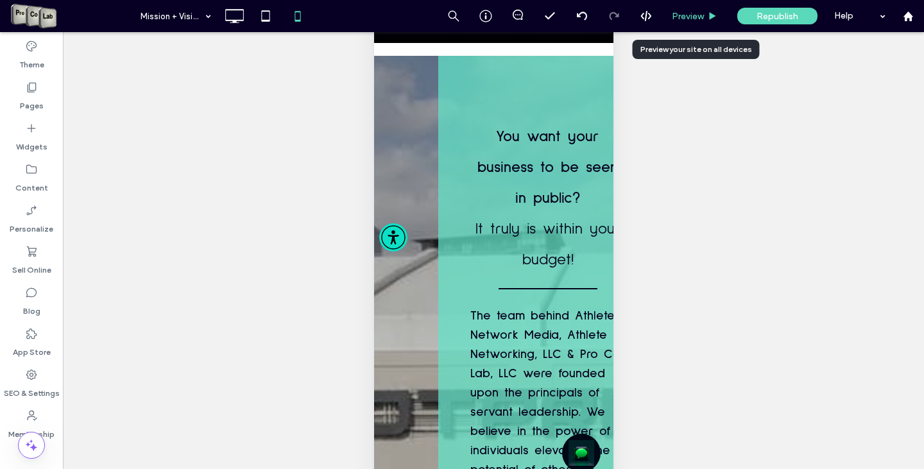
click at [699, 21] on span "Preview" at bounding box center [688, 16] width 32 height 11
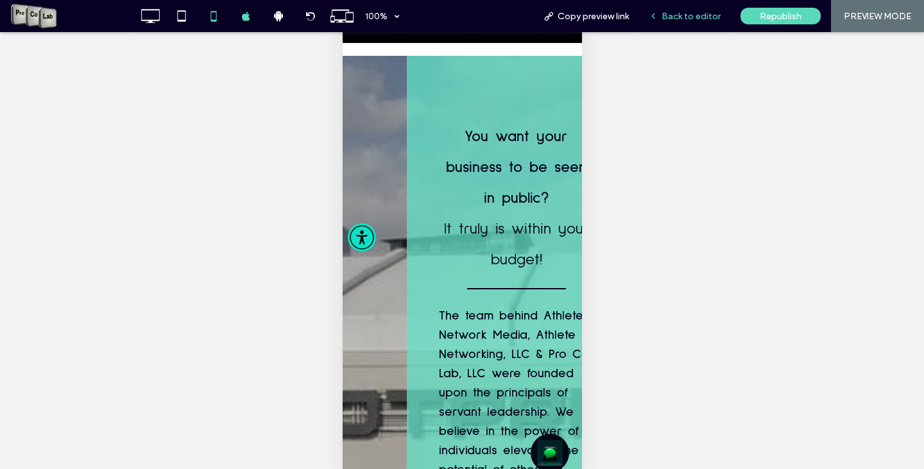
click at [699, 20] on span "Back to editor" at bounding box center [691, 16] width 59 height 11
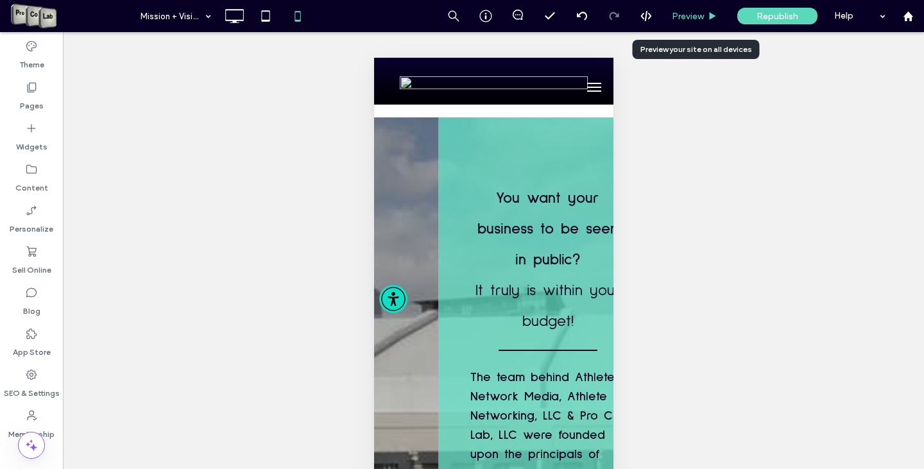
click at [689, 12] on span "Preview" at bounding box center [688, 16] width 32 height 11
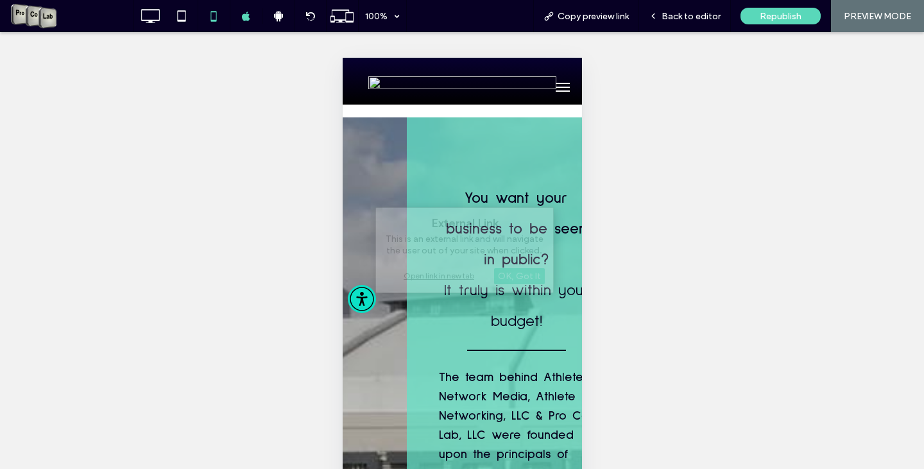
click at [633, 243] on div "External Link This is an external link and will navigate the user out of your s…" at bounding box center [462, 266] width 924 height 469
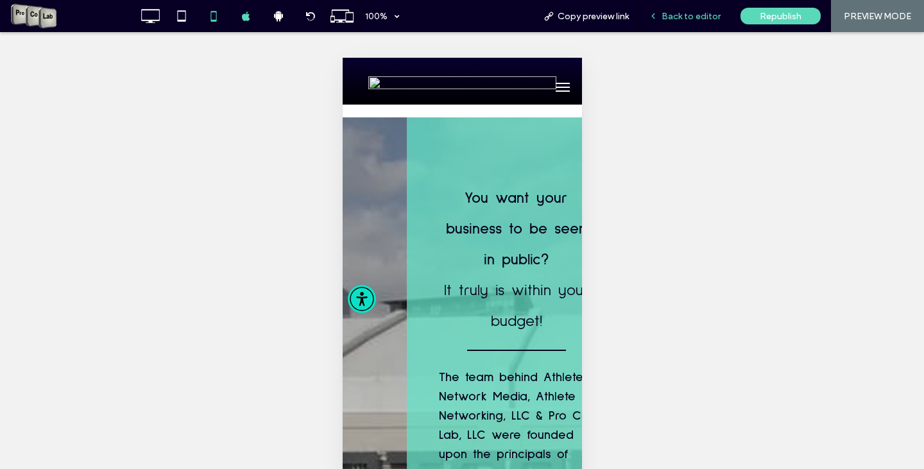
click at [700, 17] on span "Back to editor" at bounding box center [691, 16] width 59 height 11
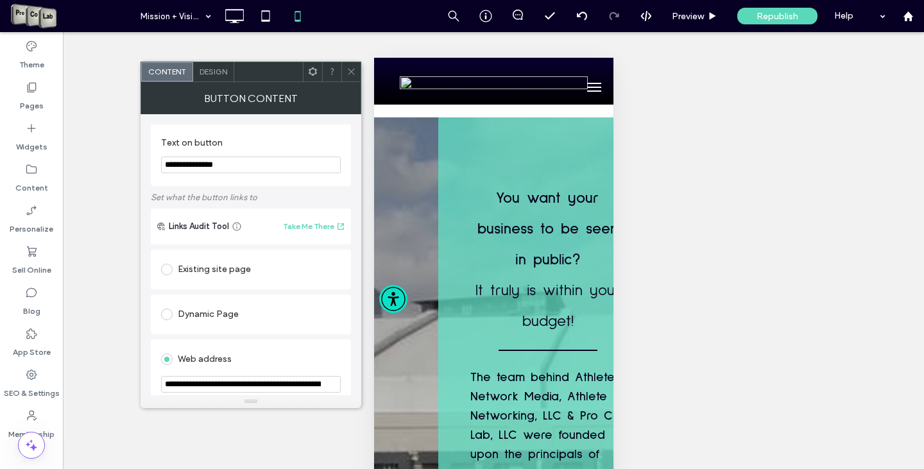
click at [352, 67] on icon at bounding box center [352, 72] width 10 height 10
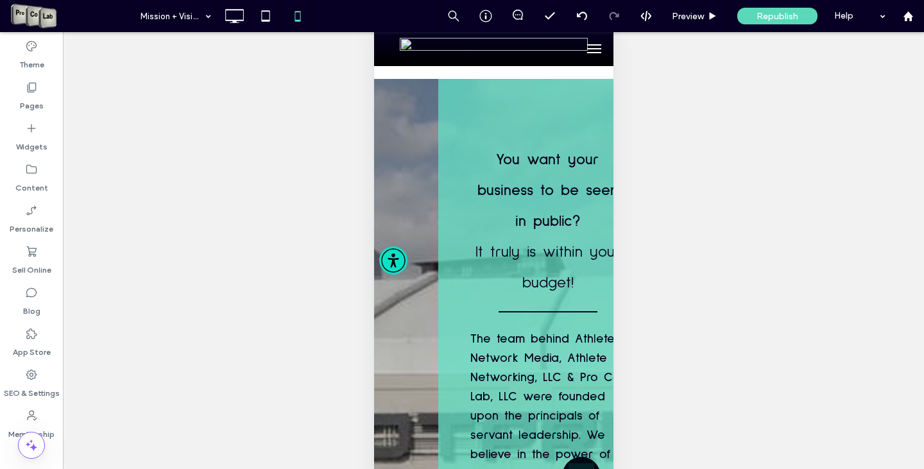
scroll to position [62, 0]
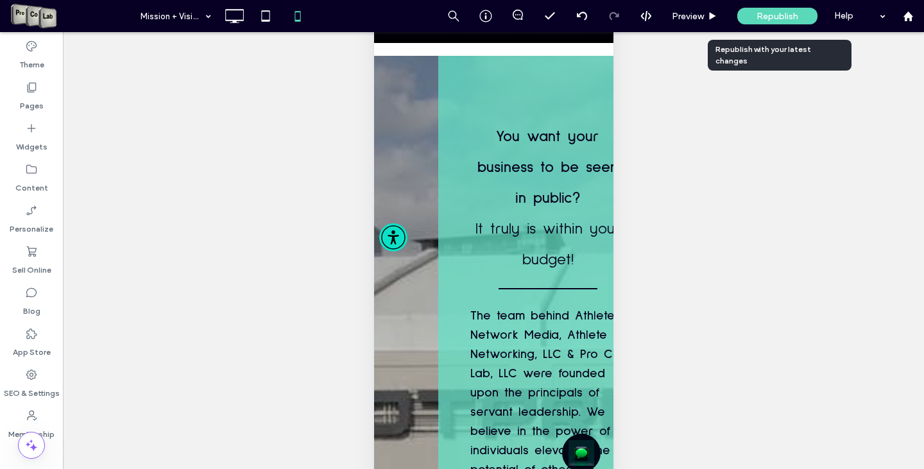
click at [775, 13] on span "Republish" at bounding box center [778, 16] width 42 height 11
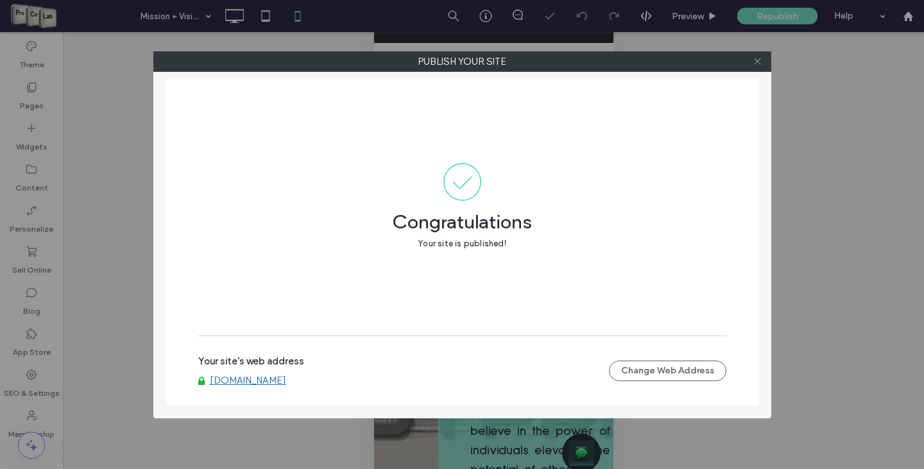
click at [758, 61] on use at bounding box center [757, 61] width 6 height 6
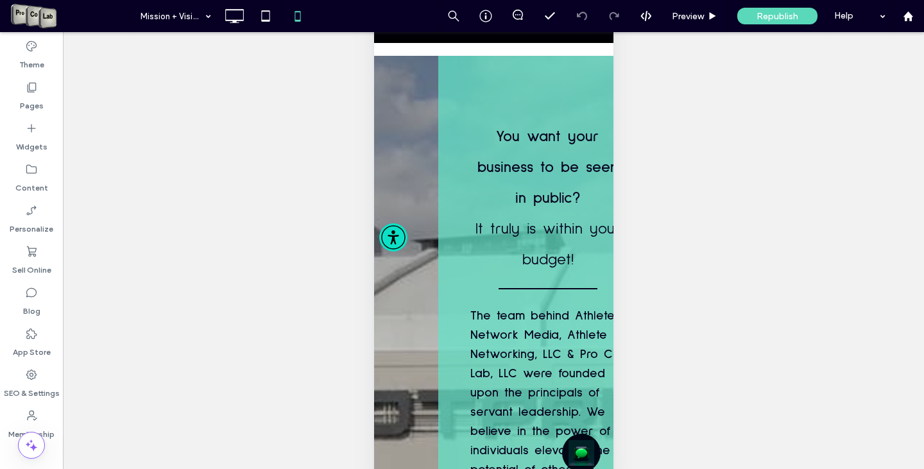
scroll to position [0, 0]
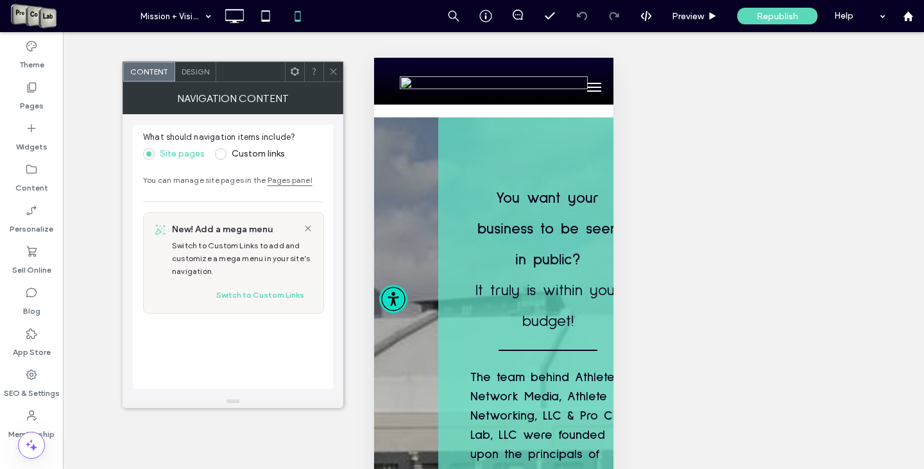
click at [332, 73] on use at bounding box center [333, 72] width 6 height 6
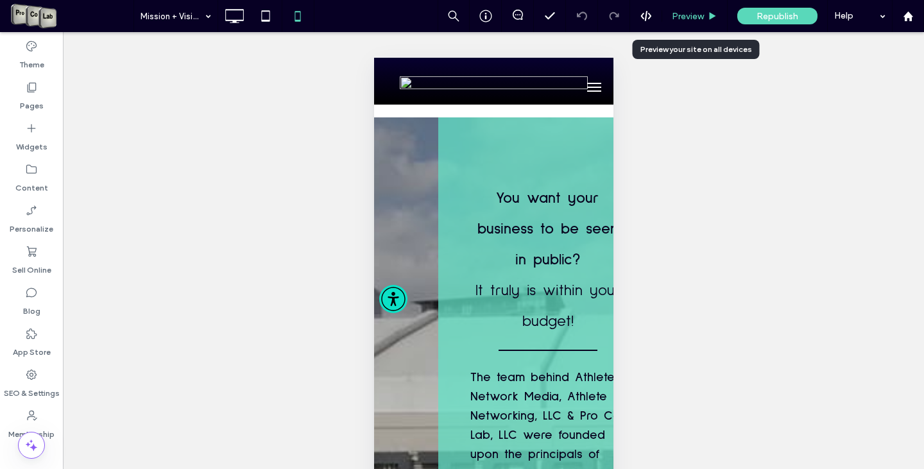
click at [700, 13] on span "Preview" at bounding box center [688, 16] width 32 height 11
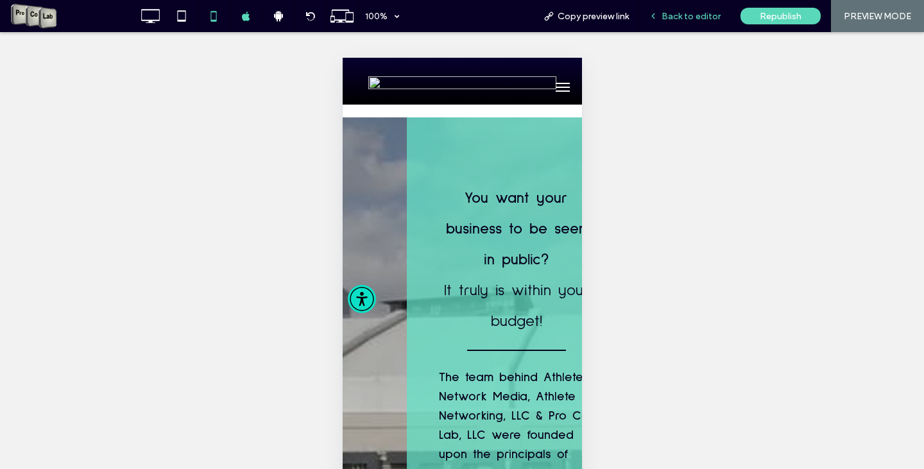
click at [704, 19] on span "Back to editor" at bounding box center [691, 16] width 59 height 11
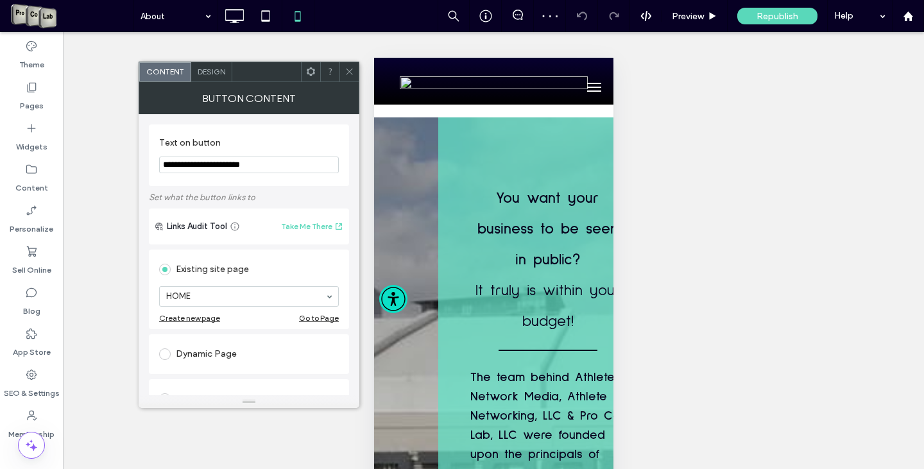
scroll to position [128, 0]
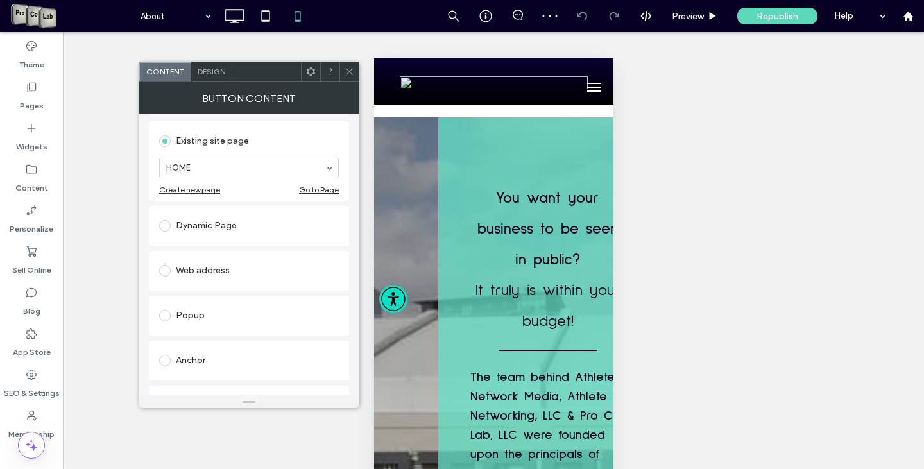
click at [166, 275] on span at bounding box center [165, 271] width 12 height 12
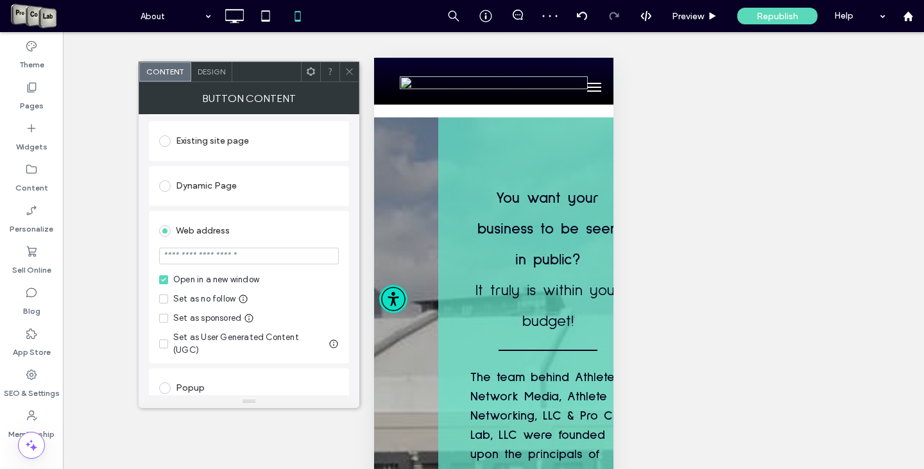
click at [221, 259] on input "url" at bounding box center [249, 256] width 180 height 17
paste input "**********"
type input "**********"
click at [347, 73] on icon at bounding box center [350, 72] width 10 height 10
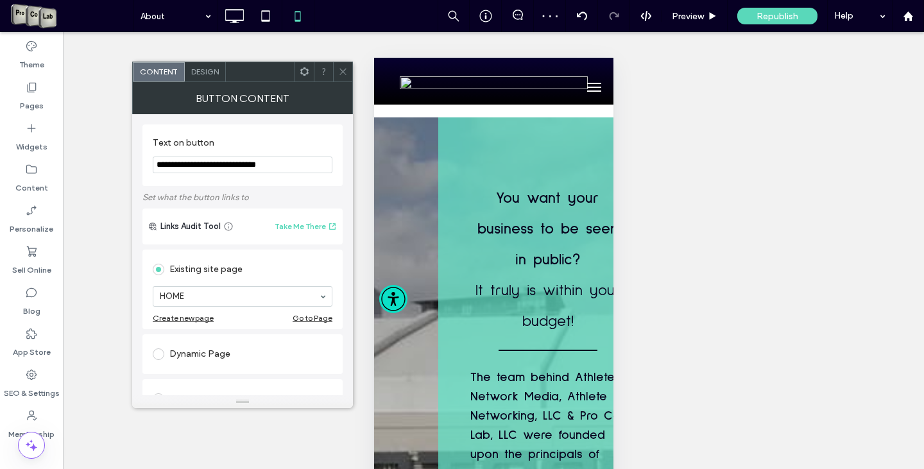
scroll to position [193, 0]
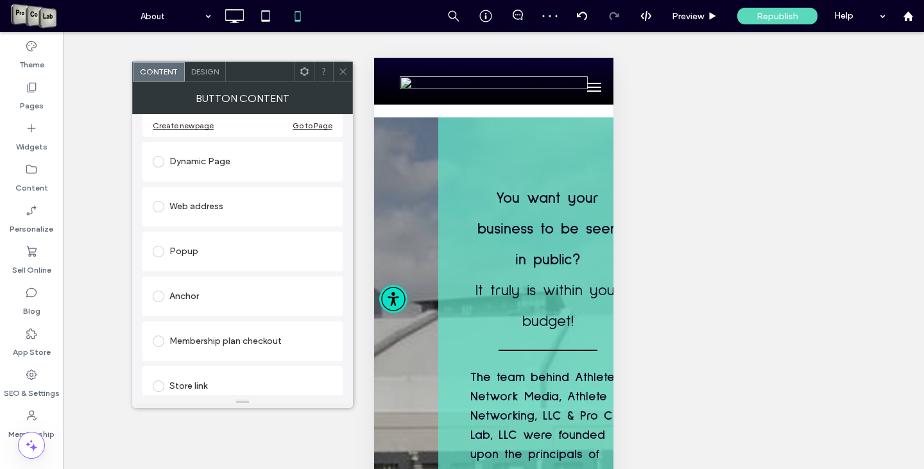
click at [164, 207] on span at bounding box center [159, 207] width 12 height 12
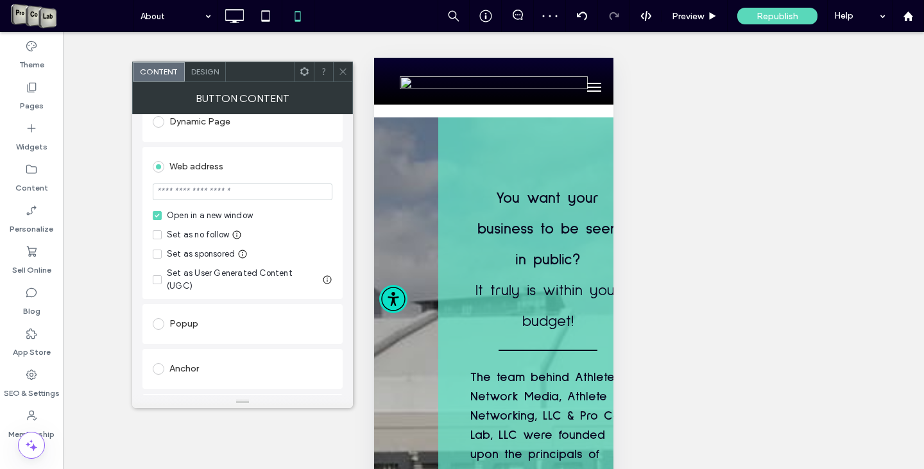
click at [225, 199] on input "url" at bounding box center [243, 192] width 180 height 17
paste input "**********"
type input "**********"
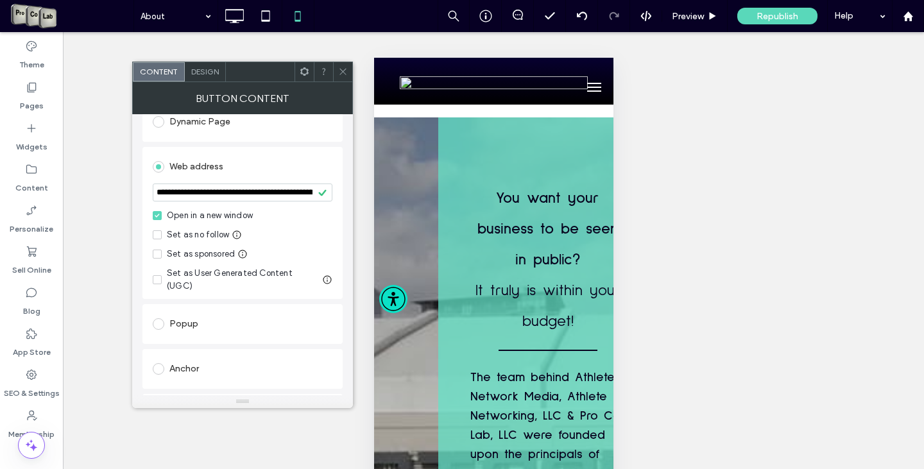
click at [339, 71] on icon at bounding box center [343, 72] width 10 height 10
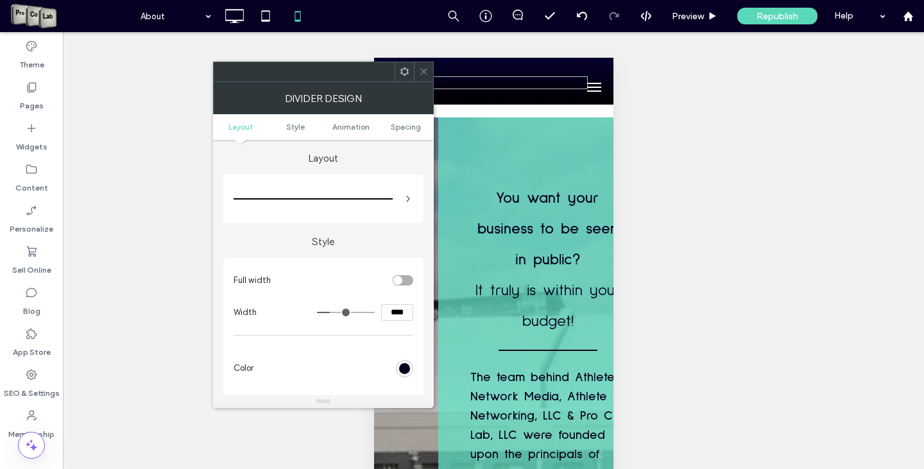
click at [424, 68] on icon at bounding box center [424, 72] width 10 height 10
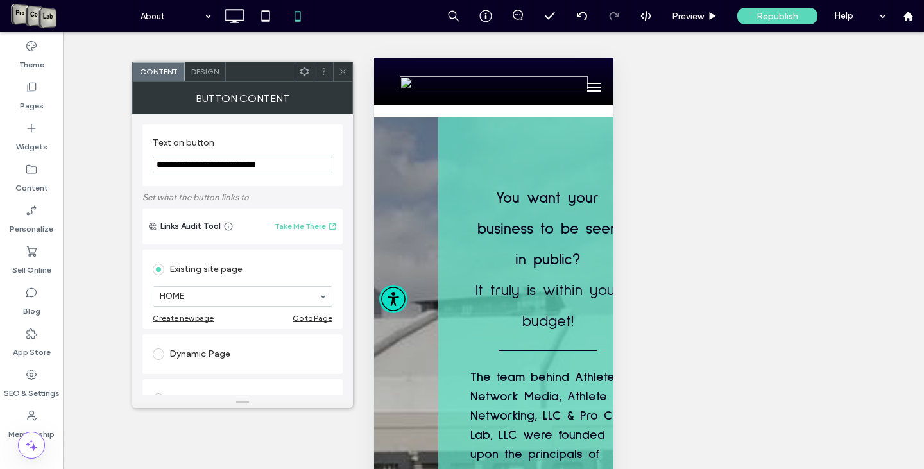
scroll to position [128, 0]
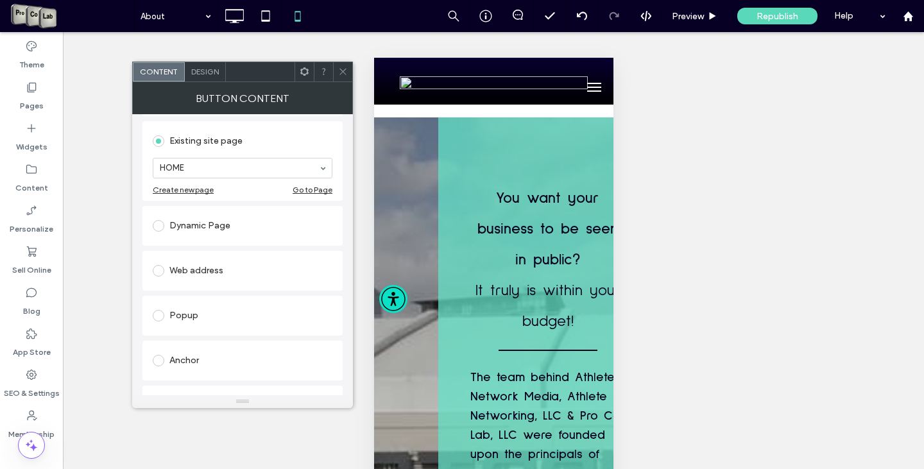
click at [160, 271] on span at bounding box center [159, 271] width 12 height 12
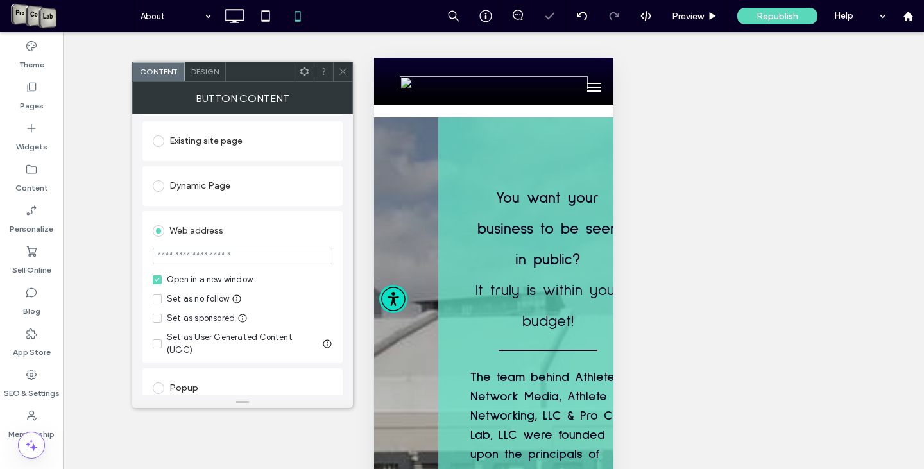
click at [194, 262] on input "url" at bounding box center [243, 256] width 180 height 17
paste input "**********"
type input "**********"
click at [337, 72] on div at bounding box center [342, 71] width 19 height 19
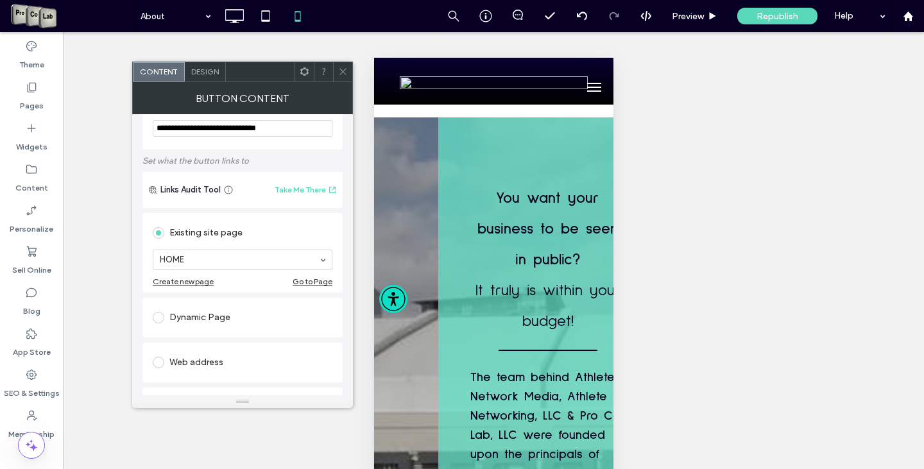
scroll to position [128, 0]
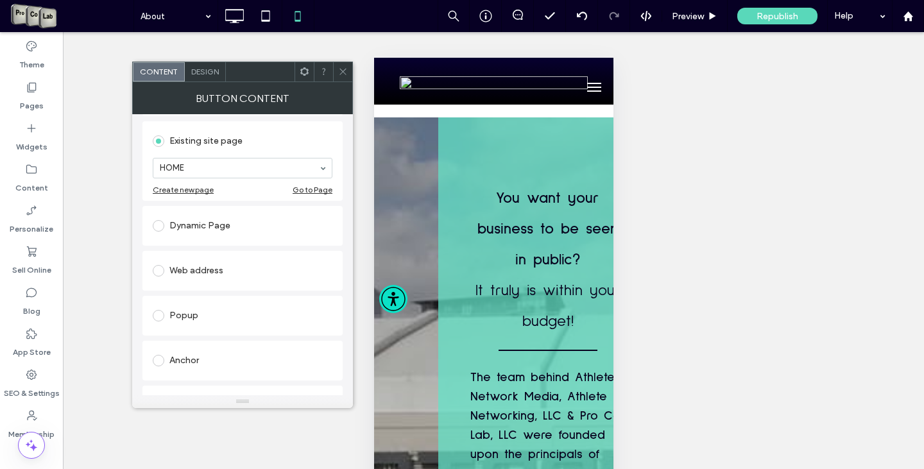
click at [159, 273] on span at bounding box center [159, 271] width 12 height 12
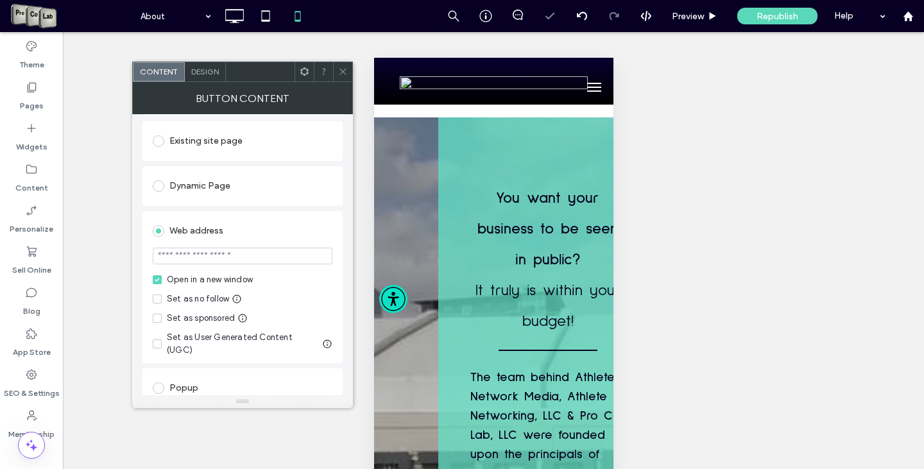
click at [215, 259] on input "url" at bounding box center [243, 256] width 180 height 17
paste input "**********"
type input "**********"
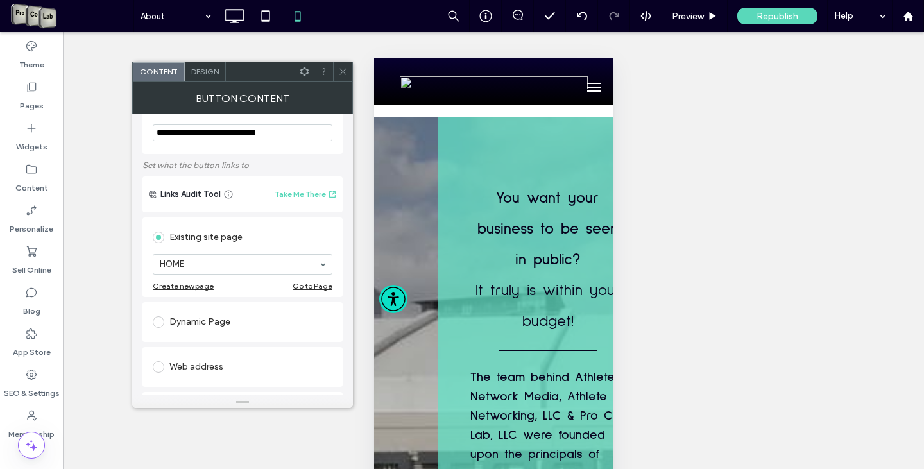
scroll to position [193, 0]
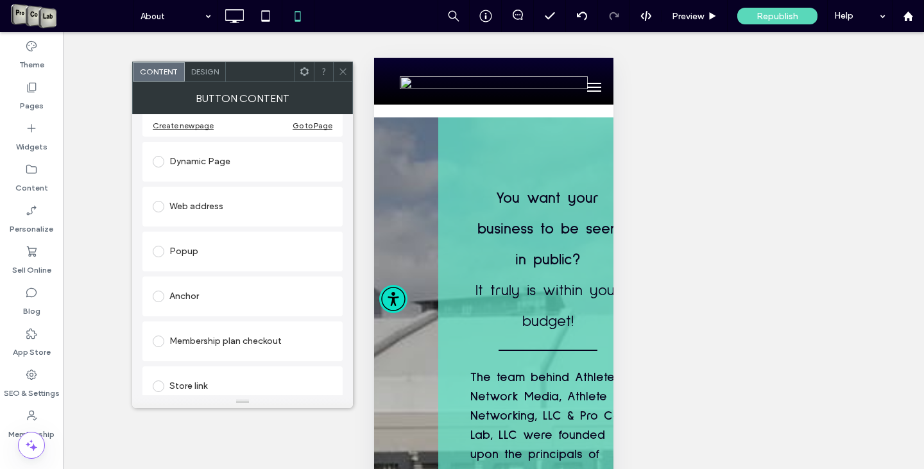
click at [157, 207] on span at bounding box center [159, 207] width 12 height 12
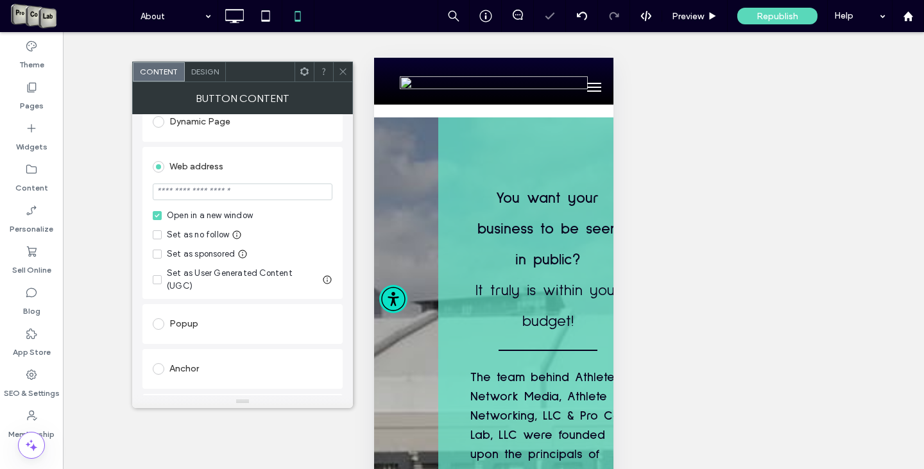
paste input "**********"
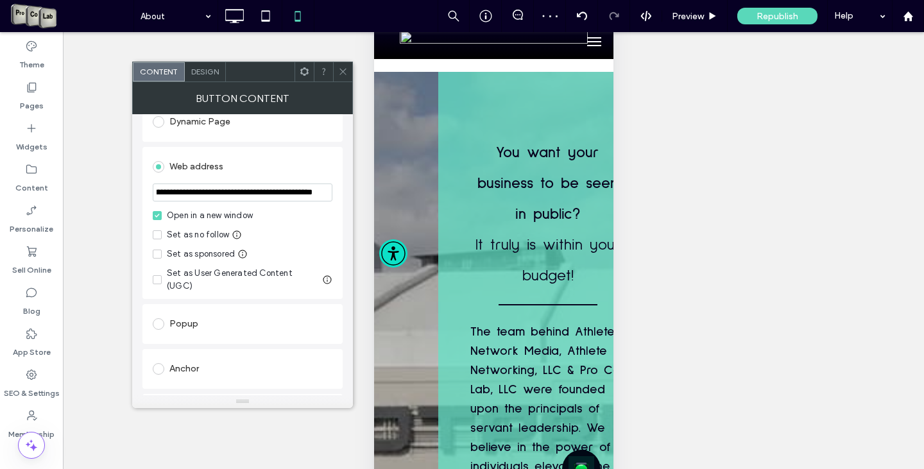
scroll to position [62, 0]
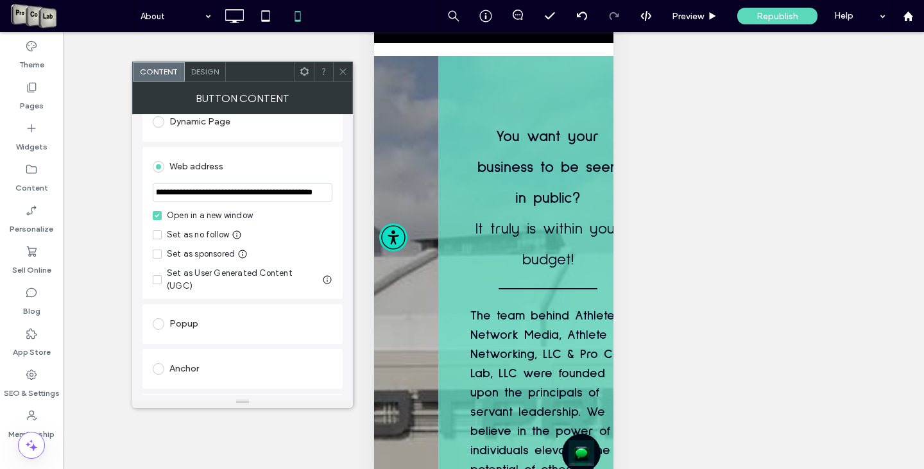
type input "**********"
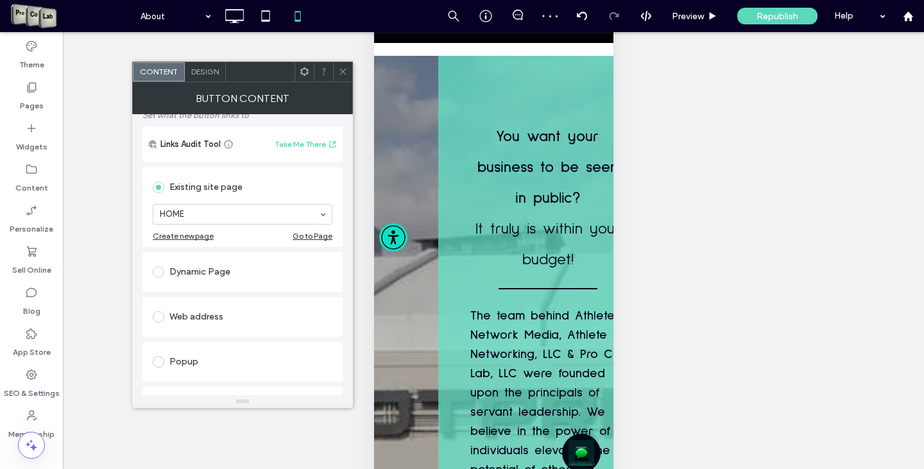
scroll to position [128, 0]
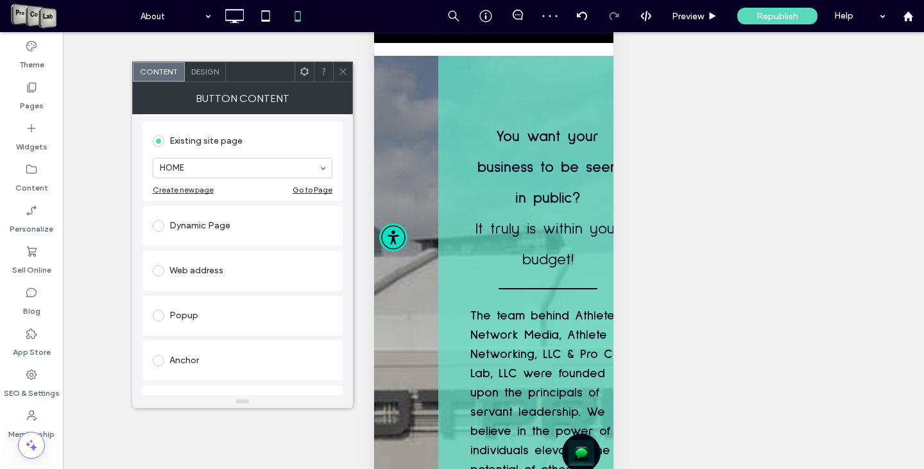
click at [159, 276] on span at bounding box center [159, 271] width 12 height 12
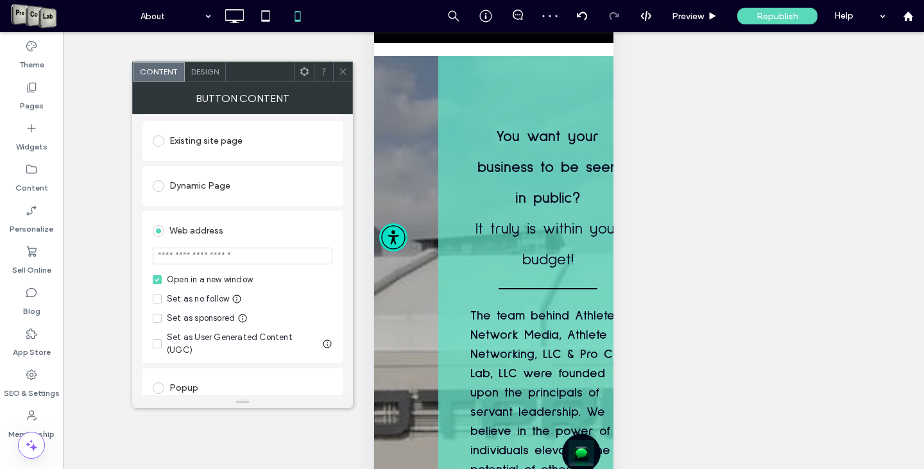
click at [217, 255] on input "url" at bounding box center [243, 256] width 180 height 17
paste input "**********"
type input "**********"
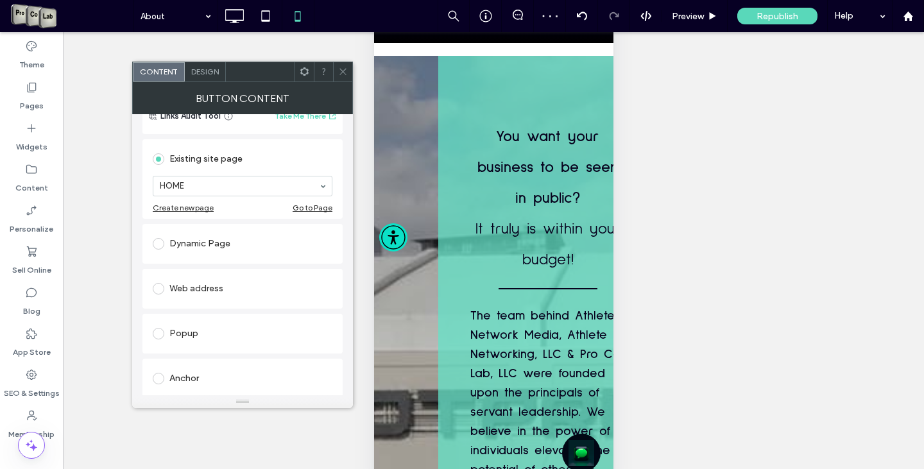
scroll to position [193, 0]
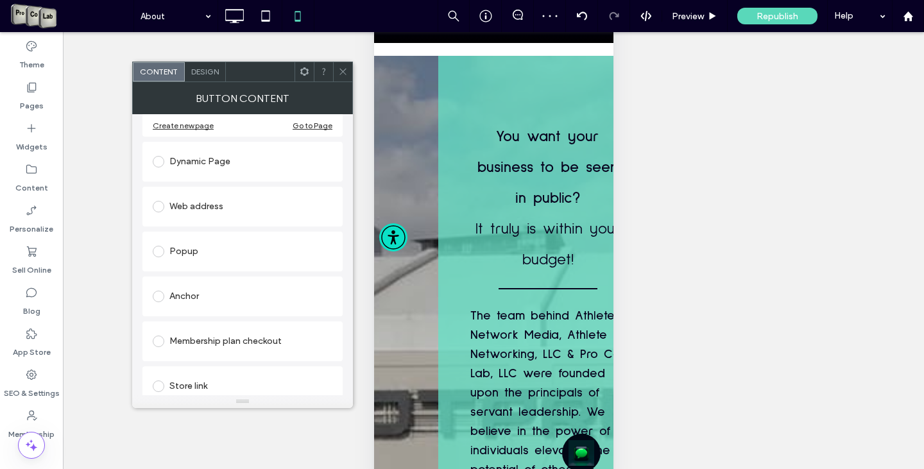
click at [164, 212] on label at bounding box center [161, 207] width 17 height 12
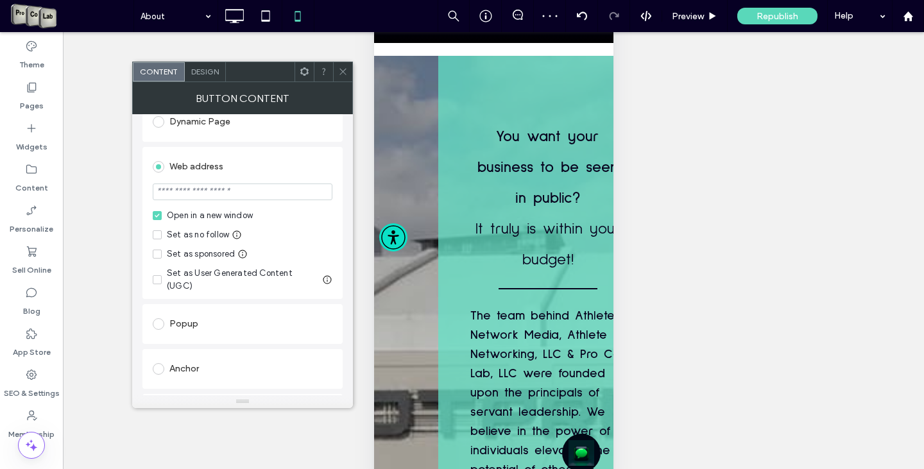
click at [236, 191] on input "url" at bounding box center [243, 192] width 180 height 17
paste input "**********"
type input "**********"
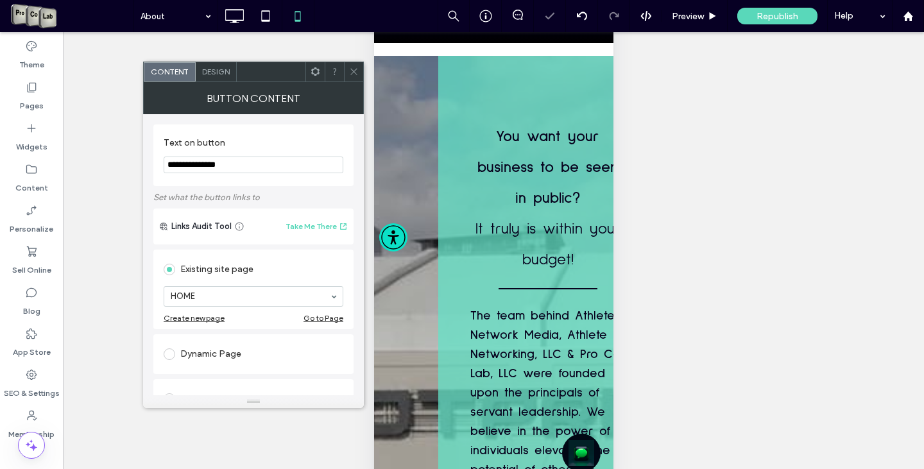
scroll to position [193, 0]
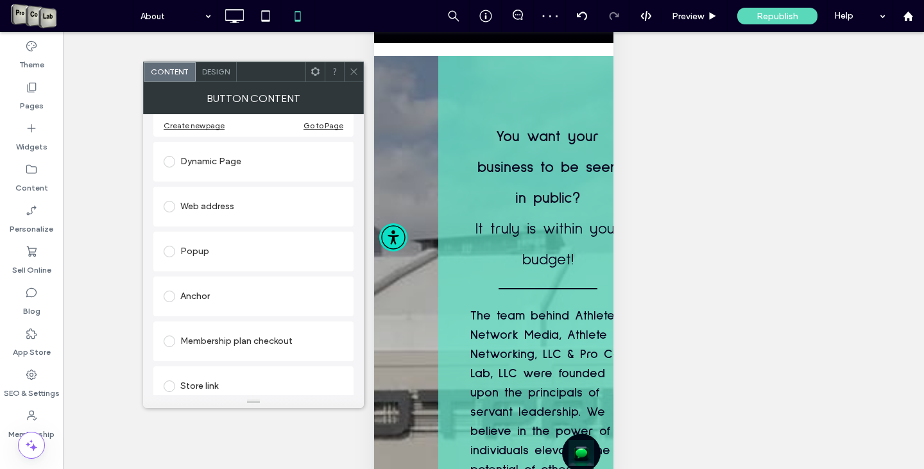
click at [175, 206] on span at bounding box center [170, 207] width 12 height 12
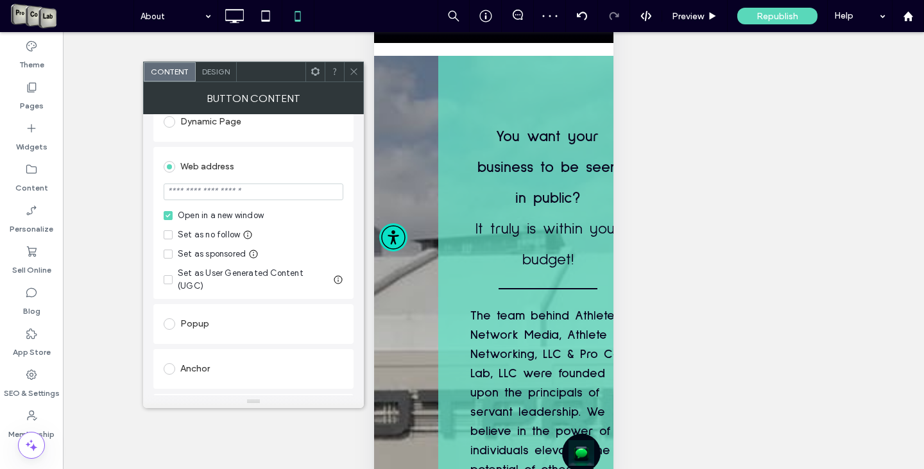
click at [249, 191] on input "url" at bounding box center [254, 192] width 180 height 17
paste input "**********"
type input "**********"
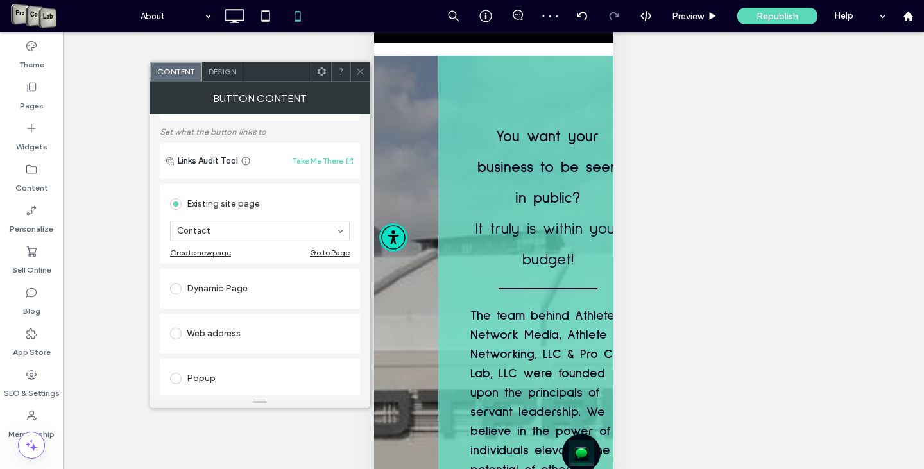
scroll to position [193, 0]
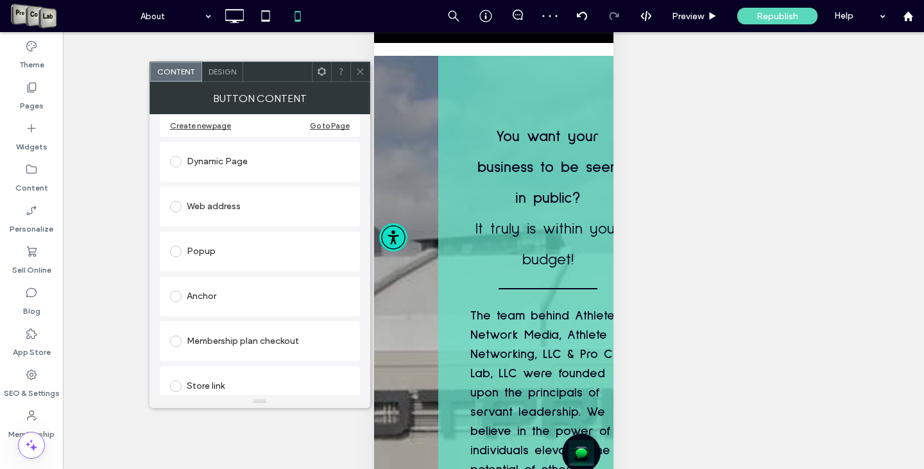
click at [173, 205] on span at bounding box center [176, 207] width 12 height 12
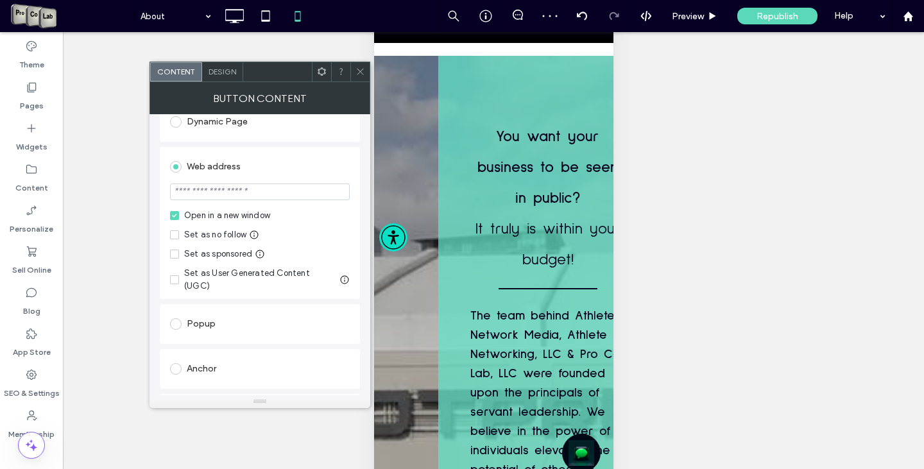
click at [224, 194] on input "url" at bounding box center [260, 192] width 180 height 17
paste input "**********"
type input "**********"
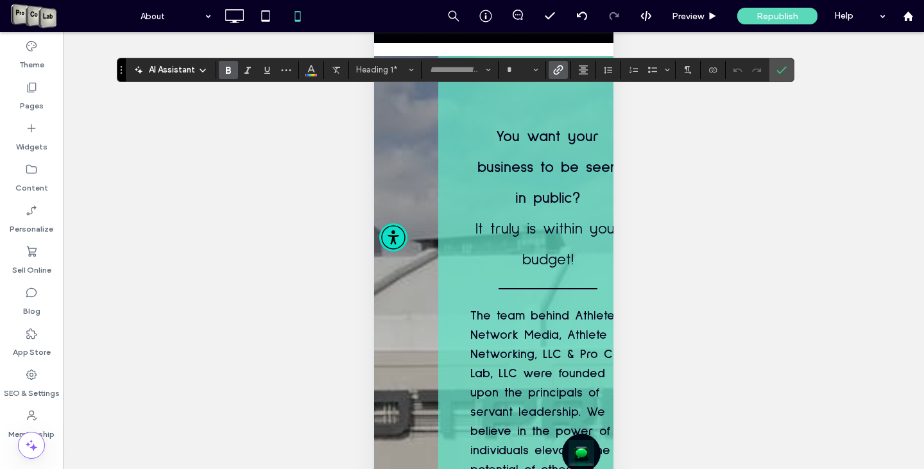
click at [559, 69] on icon "Link" at bounding box center [558, 70] width 10 height 10
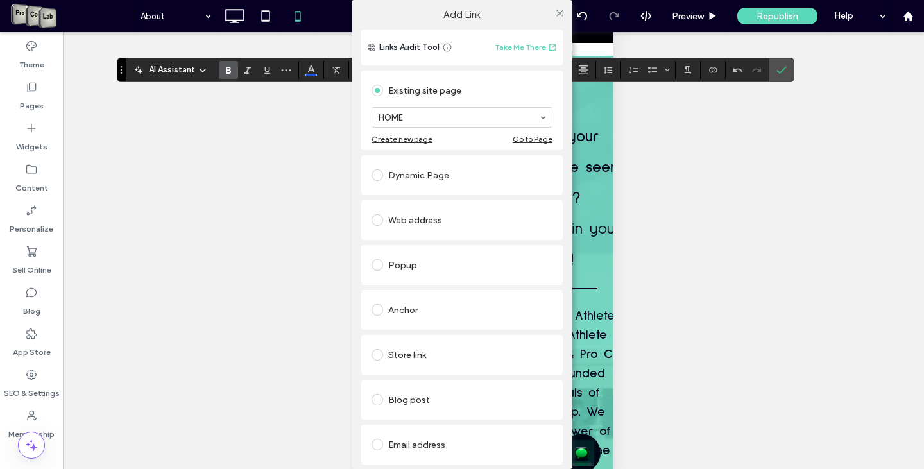
click at [372, 230] on div at bounding box center [380, 220] width 17 height 21
click at [381, 221] on label at bounding box center [380, 220] width 17 height 12
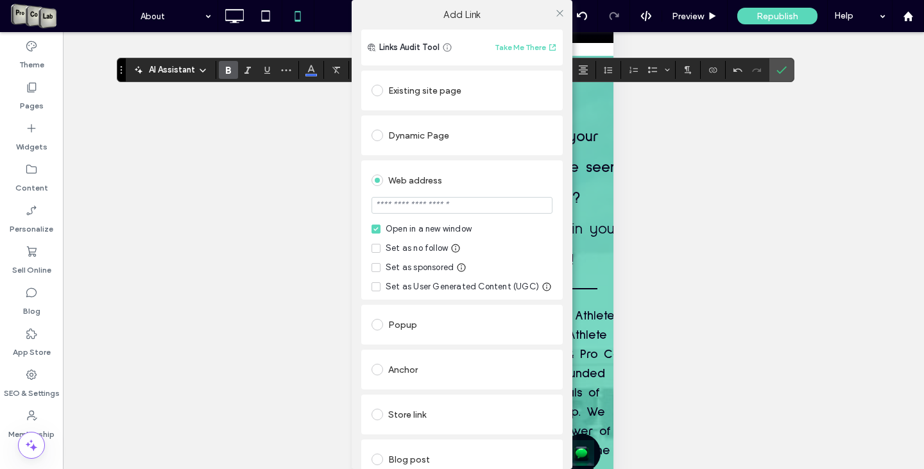
click at [439, 208] on input "url" at bounding box center [462, 205] width 181 height 17
paste input "**********"
type input "**********"
click at [783, 70] on div "**********" at bounding box center [462, 234] width 924 height 469
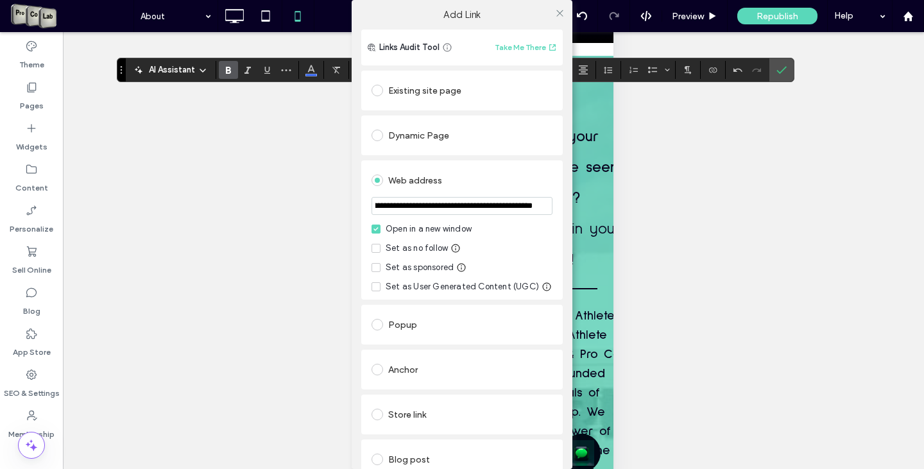
scroll to position [0, 0]
click at [546, 13] on label "Add Link" at bounding box center [462, 15] width 203 height 12
click at [555, 13] on icon at bounding box center [560, 13] width 10 height 10
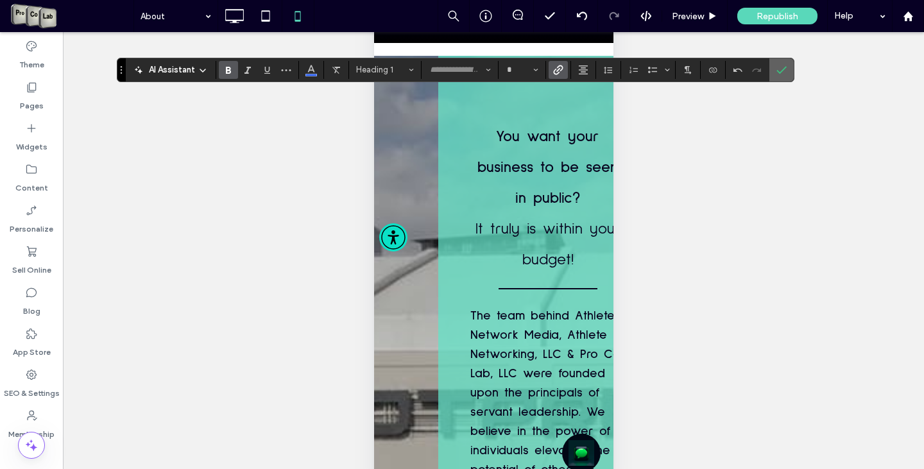
click at [788, 73] on label "Confirm" at bounding box center [781, 69] width 19 height 23
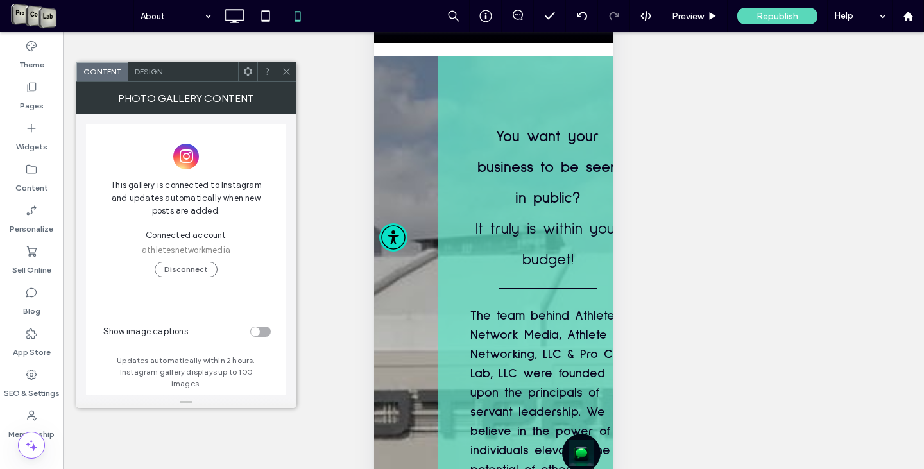
drag, startPoint x: 261, startPoint y: 327, endPoint x: 261, endPoint y: 318, distance: 8.3
click at [261, 325] on section "Show image captions" at bounding box center [186, 329] width 200 height 26
click at [266, 327] on div "toggle" at bounding box center [260, 332] width 21 height 10
click at [146, 76] on span "Design" at bounding box center [149, 72] width 28 height 10
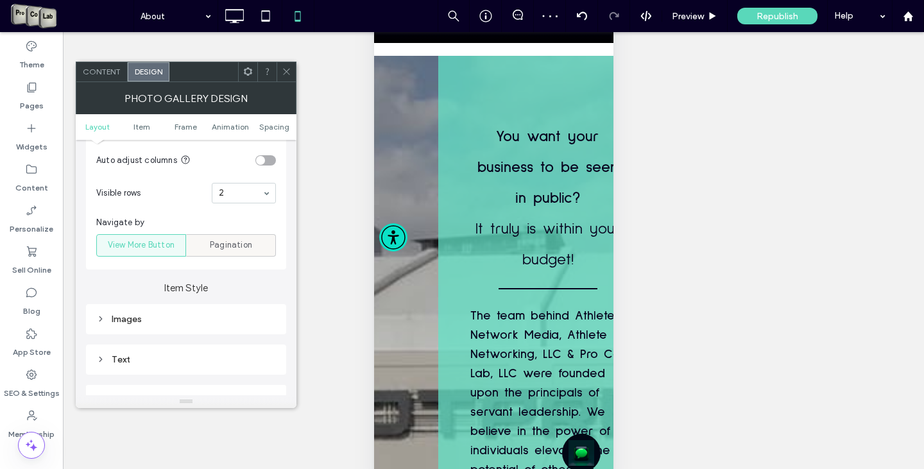
scroll to position [513, 0]
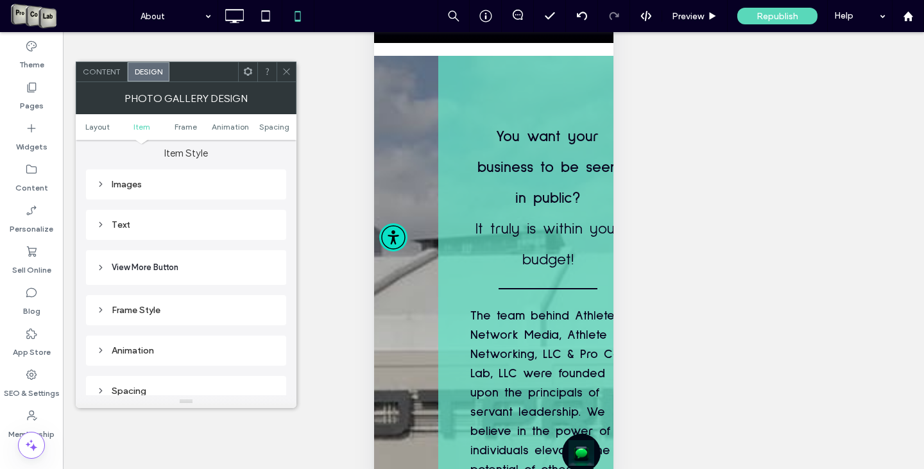
click at [122, 216] on div "Text" at bounding box center [186, 225] width 200 height 30
click at [123, 223] on div "Text" at bounding box center [186, 224] width 180 height 11
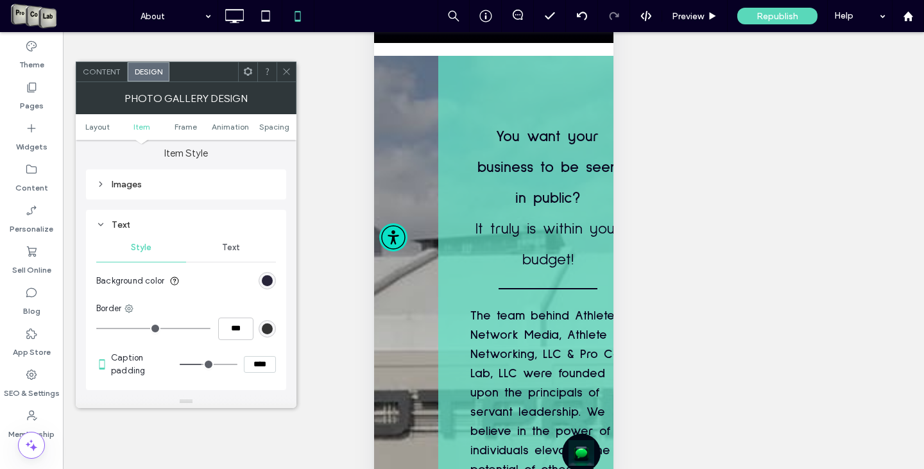
click at [269, 284] on div "rgb(7, 3, 28)" at bounding box center [267, 280] width 11 height 11
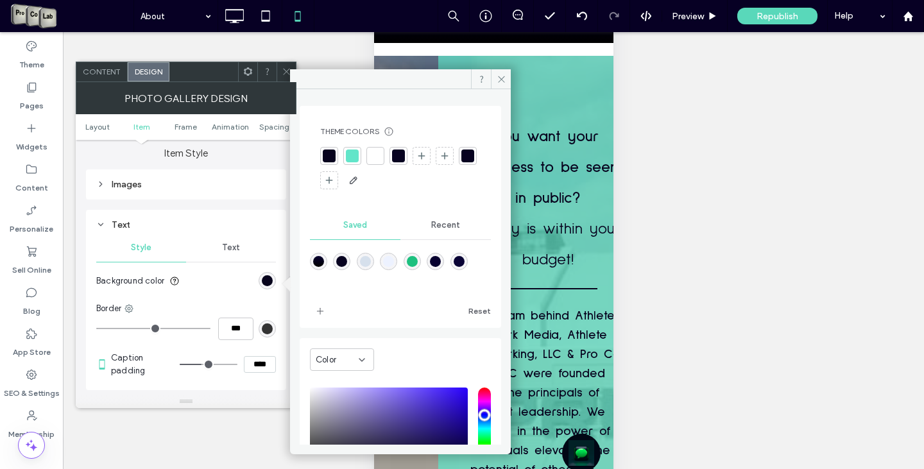
click at [375, 155] on div at bounding box center [375, 156] width 13 height 13
click at [498, 74] on icon at bounding box center [502, 79] width 10 height 10
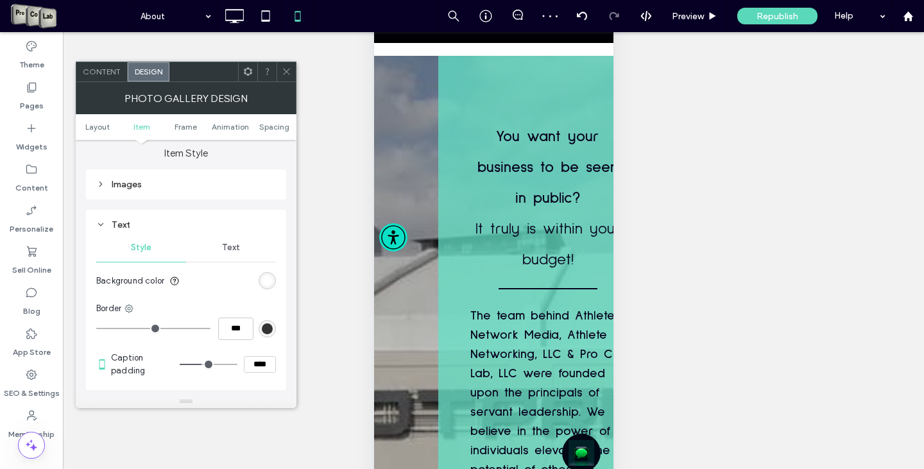
click at [293, 76] on div at bounding box center [286, 71] width 19 height 19
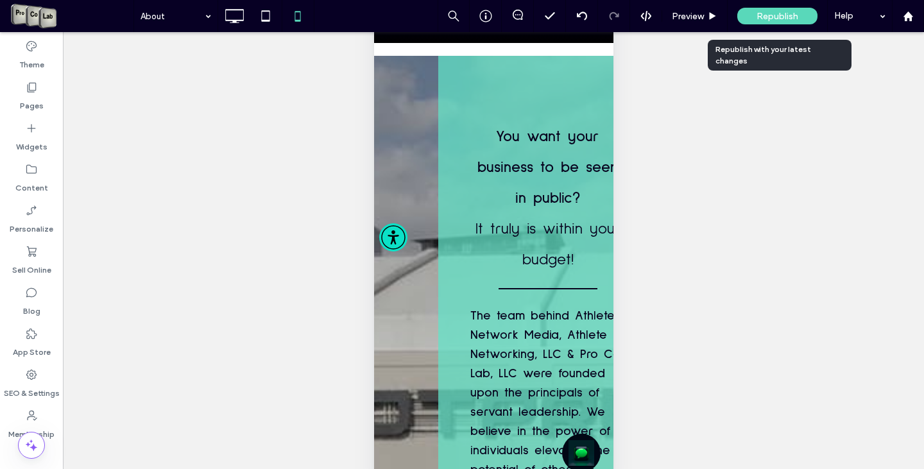
click at [778, 15] on span "Republish" at bounding box center [778, 16] width 42 height 11
